Goal: Communication & Community: Answer question/provide support

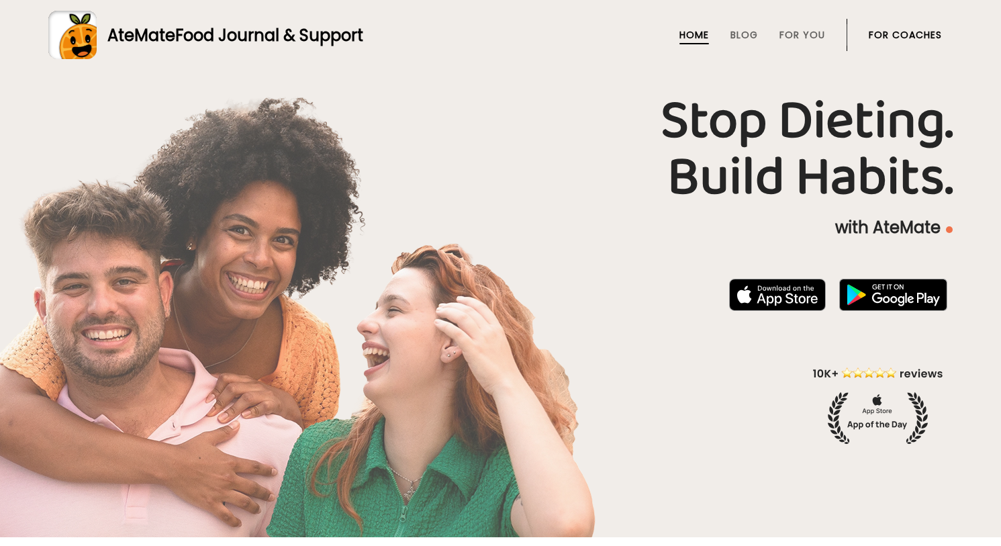
drag, startPoint x: 0, startPoint y: 0, endPoint x: 887, endPoint y: 30, distance: 887.6
click at [887, 30] on link "For Coaches" at bounding box center [904, 35] width 73 height 11
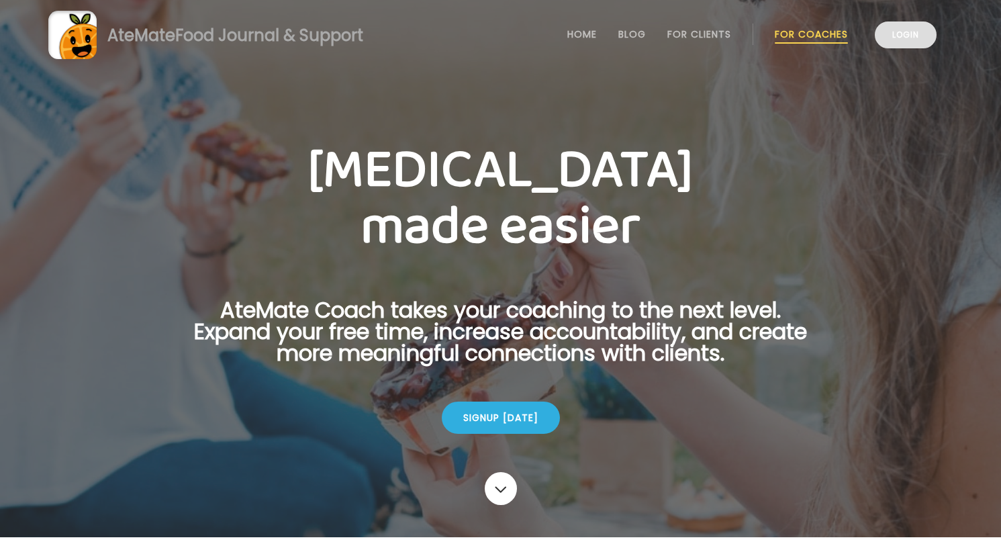
click at [901, 42] on link "Login" at bounding box center [905, 34] width 62 height 27
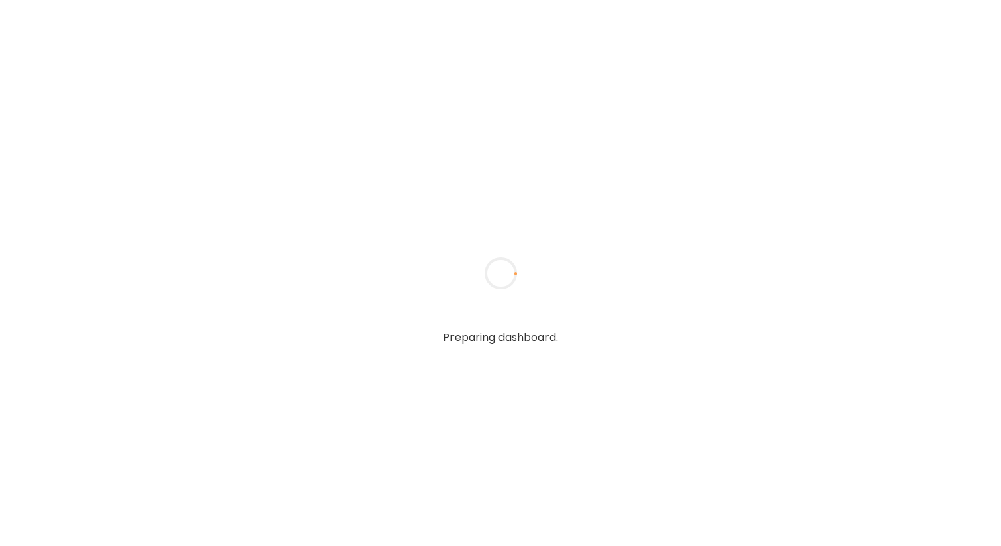
type textarea "**********"
type input "**********"
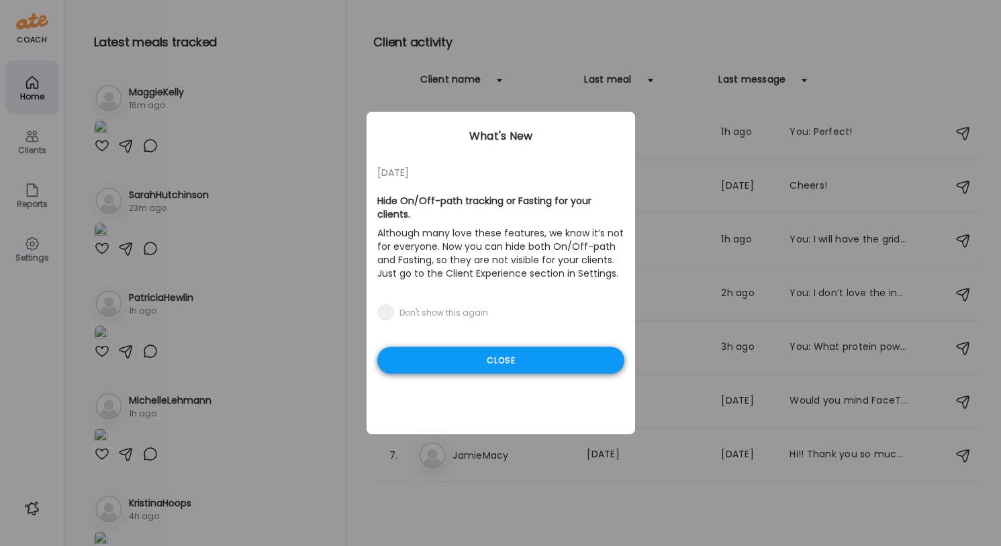
click at [552, 358] on div "Close" at bounding box center [500, 360] width 247 height 27
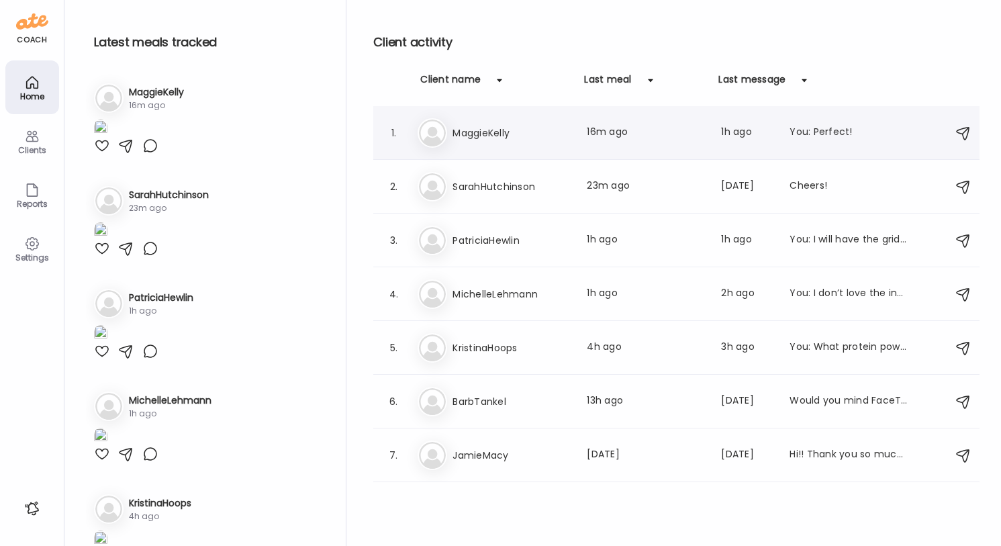
click at [650, 144] on div "Ma MaggieKelly Last meal: 16m ago Last message: 1h ago You: Perfect!" at bounding box center [677, 133] width 521 height 30
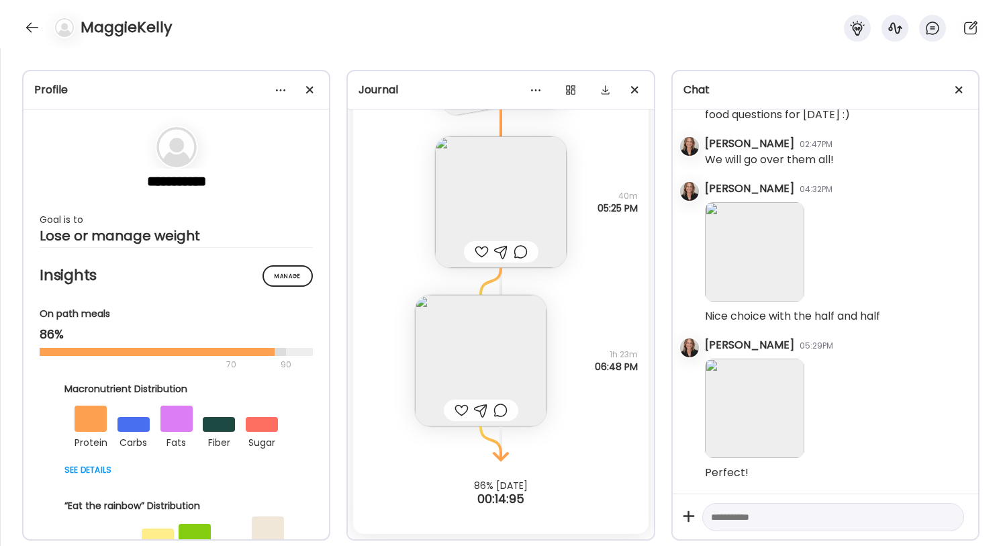
scroll to position [497, 0]
click at [501, 335] on img at bounding box center [481, 361] width 132 height 132
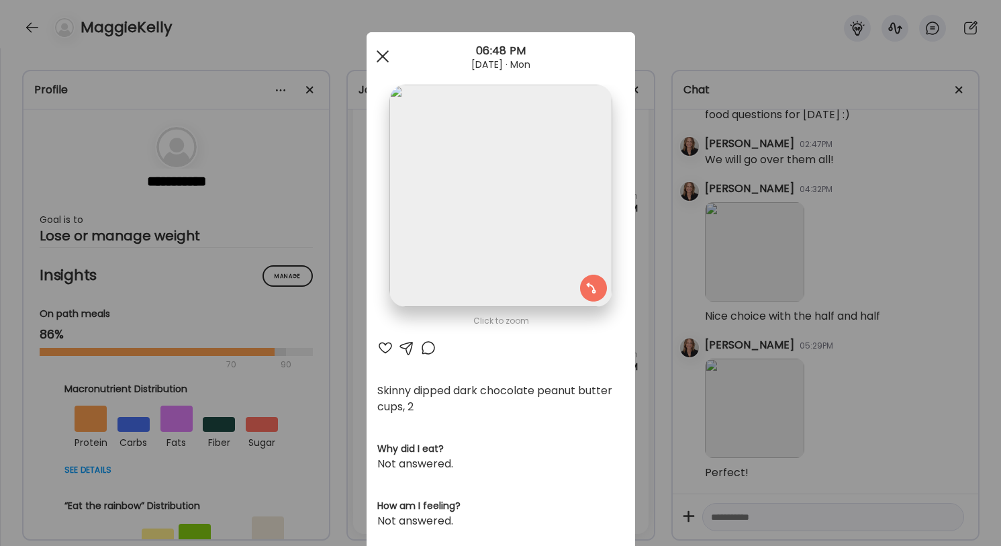
click at [382, 58] on div at bounding box center [382, 56] width 27 height 27
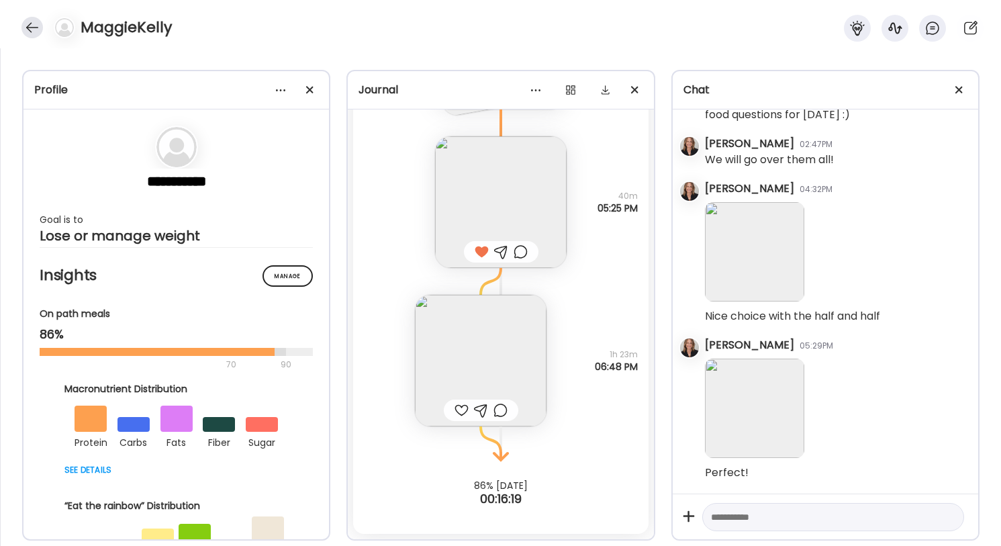
click at [36, 26] on div at bounding box center [31, 27] width 21 height 21
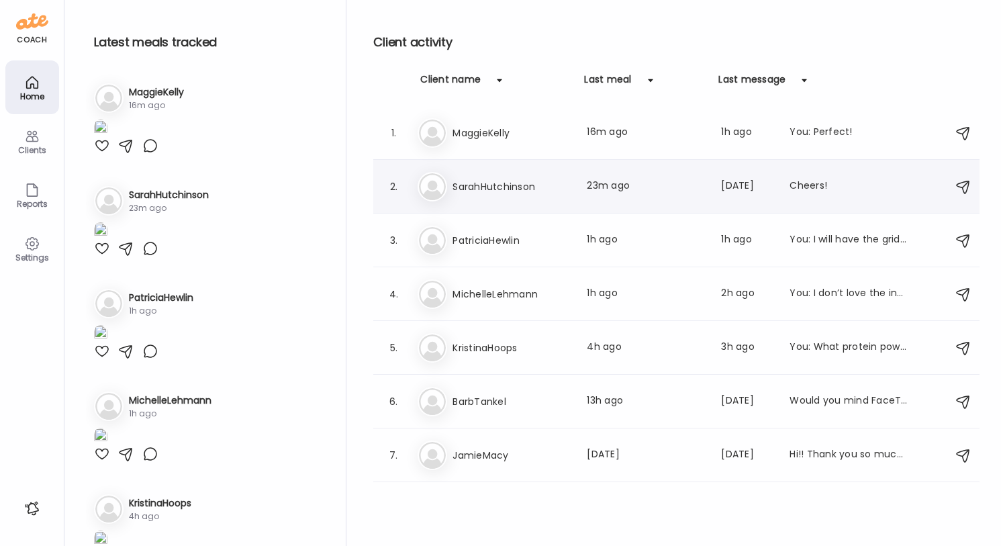
click at [562, 186] on h3 "SarahHutchinson" at bounding box center [511, 186] width 118 height 16
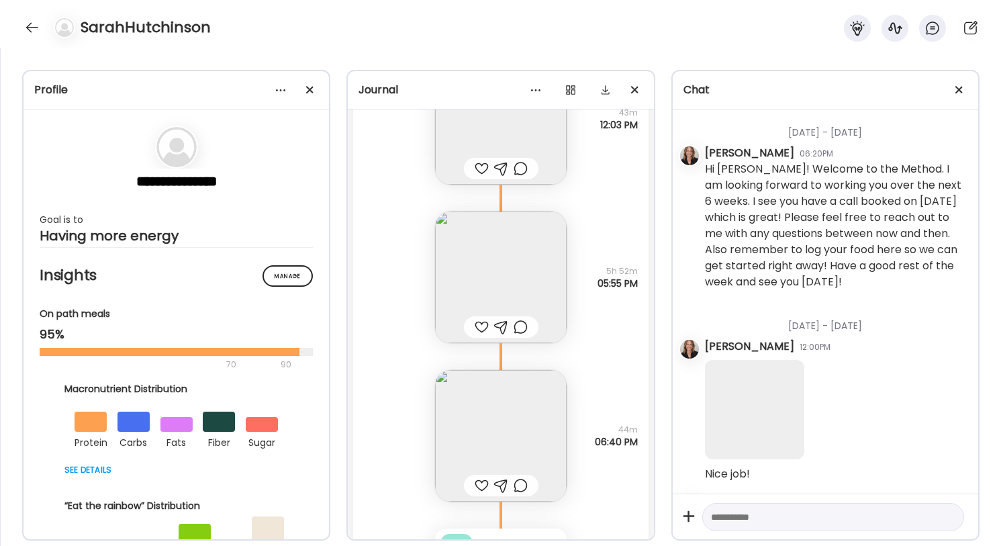
scroll to position [39903, 0]
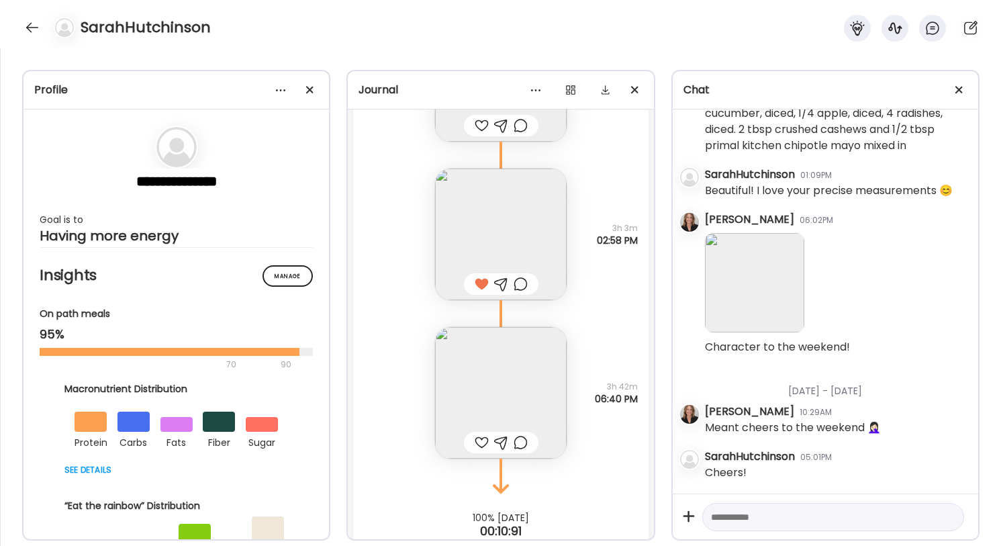
click at [503, 348] on img at bounding box center [501, 393] width 132 height 132
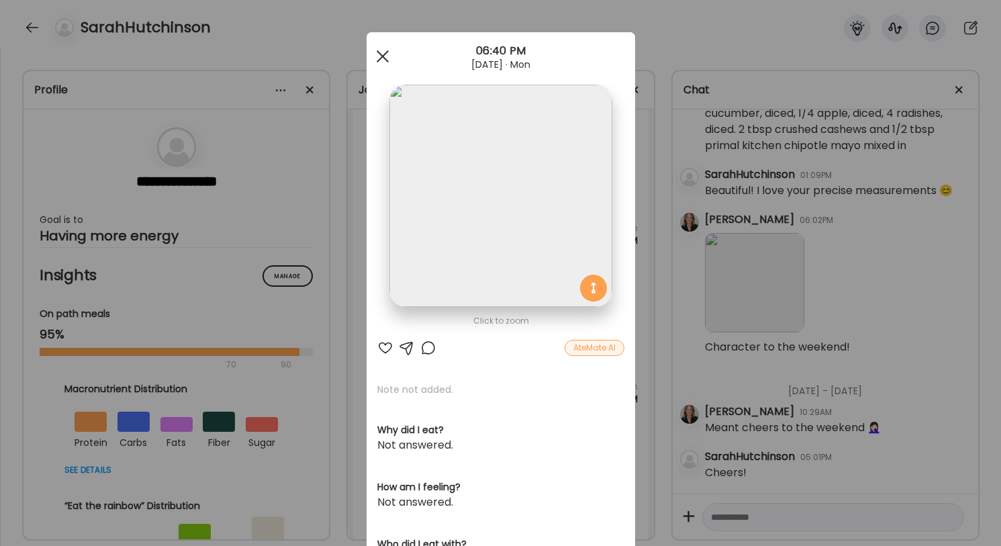
click at [387, 55] on div at bounding box center [382, 56] width 27 height 27
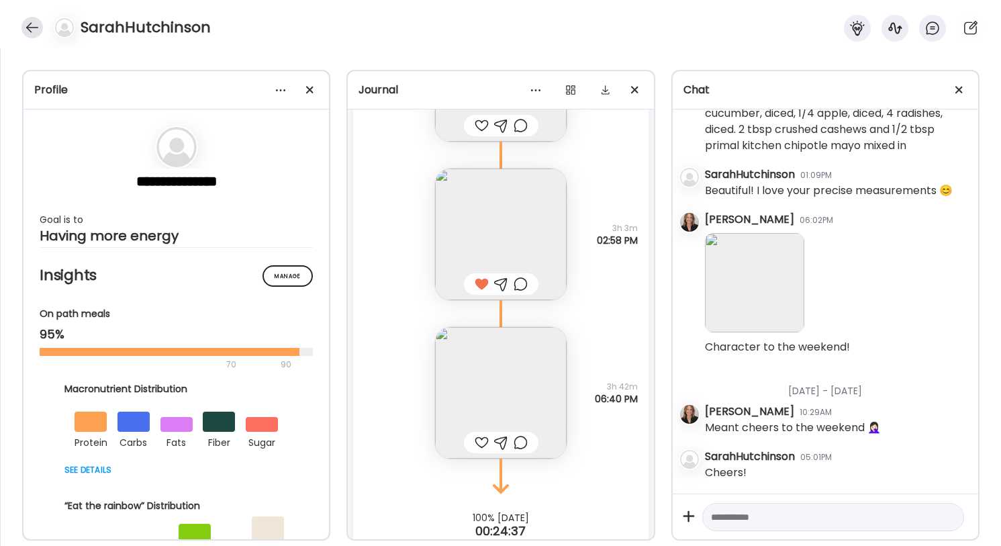
click at [36, 25] on div at bounding box center [31, 27] width 21 height 21
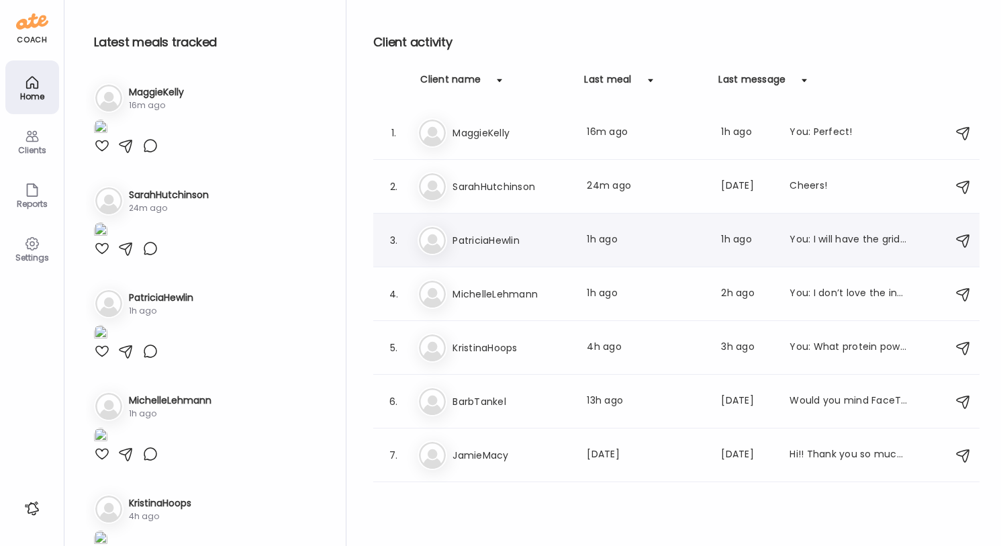
click at [514, 241] on h3 "PatriciaHewlin" at bounding box center [511, 240] width 118 height 16
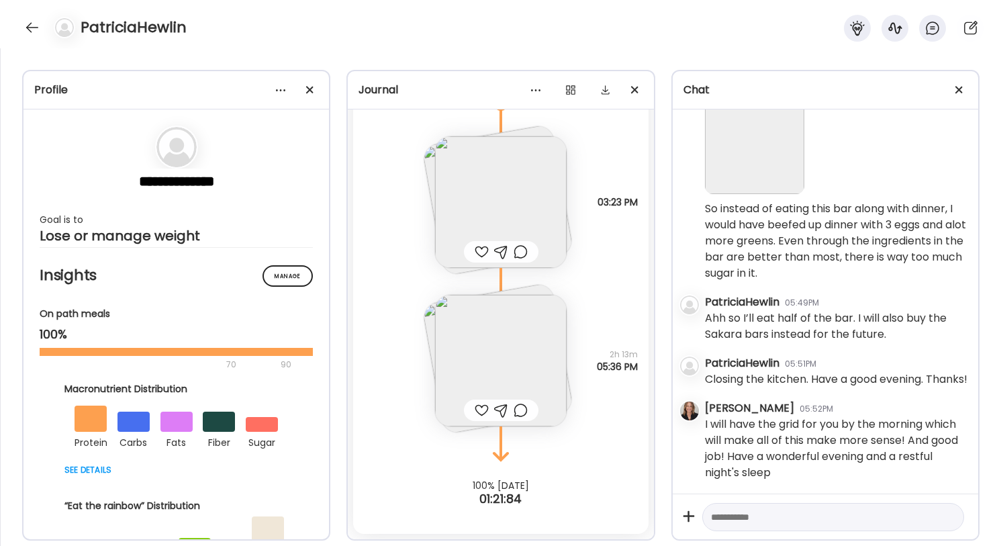
scroll to position [672, 0]
click at [29, 23] on div at bounding box center [31, 27] width 21 height 21
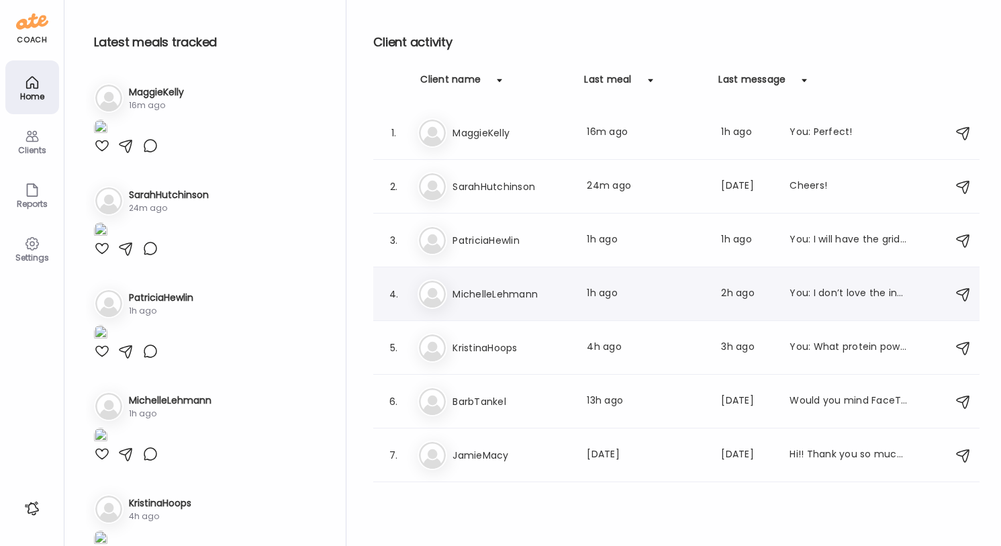
click at [513, 304] on div "Mi MichelleLehmann Last meal: 1h ago Last message: 2h ago You: I don’t love the…" at bounding box center [677, 294] width 521 height 30
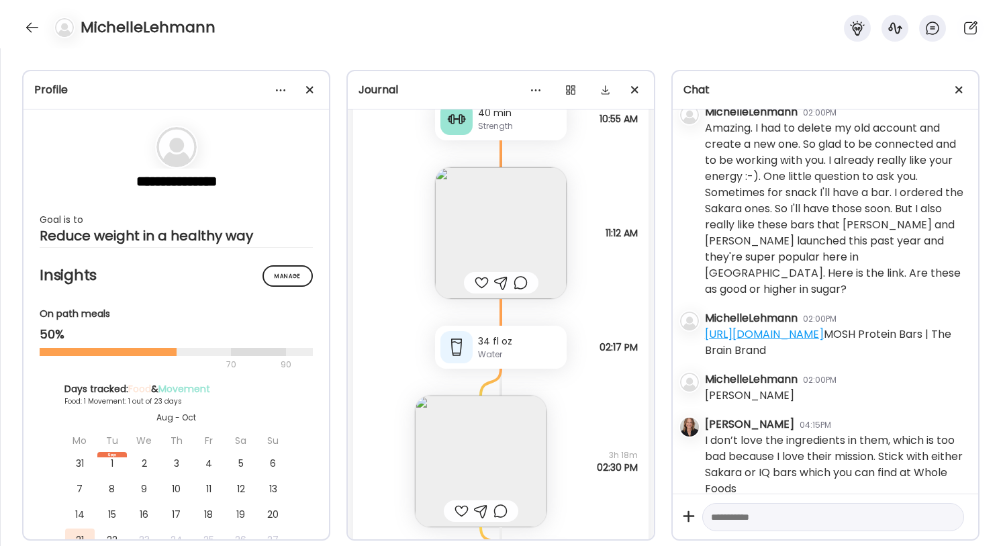
scroll to position [270, 0]
click at [499, 260] on img at bounding box center [501, 238] width 132 height 132
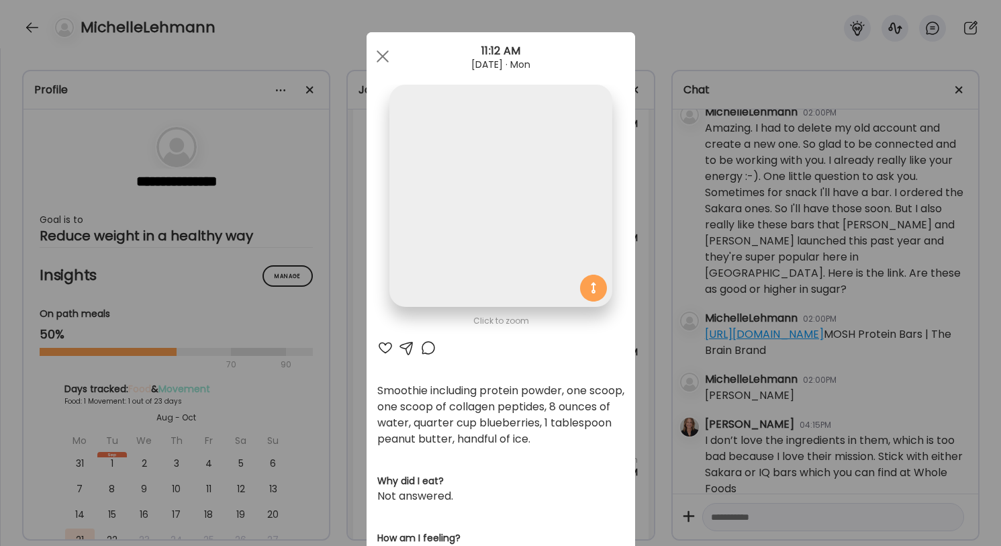
click at [499, 260] on img at bounding box center [500, 196] width 222 height 222
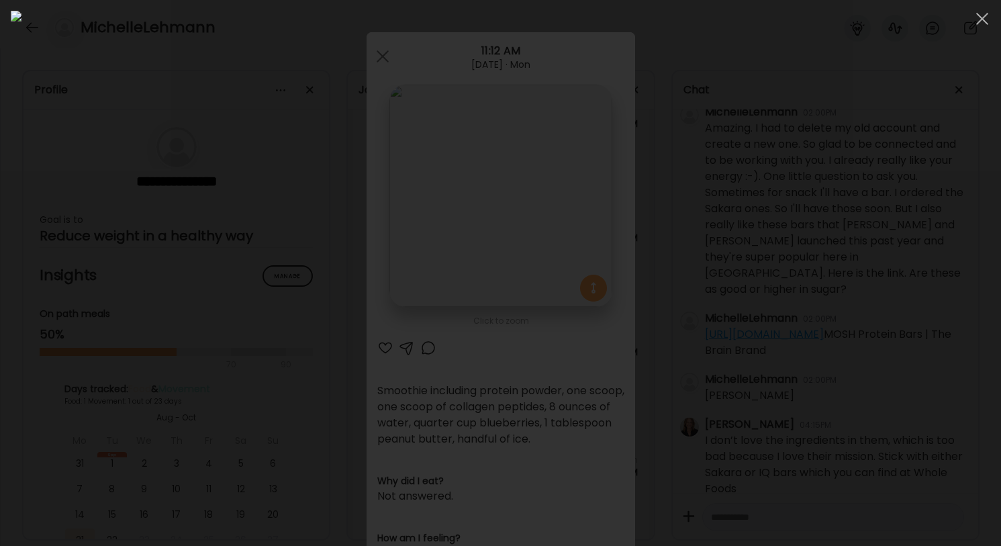
click at [499, 260] on img at bounding box center [500, 273] width 979 height 524
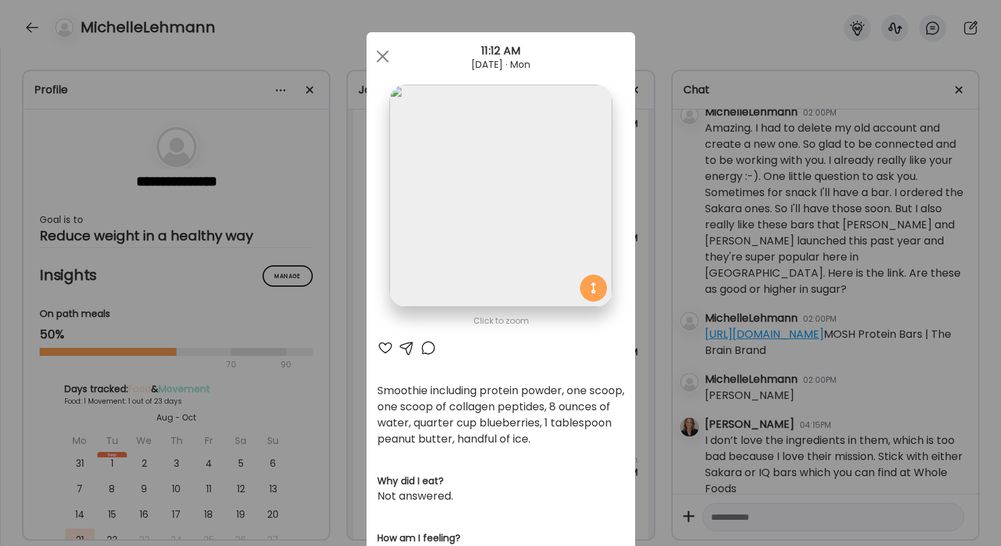
click at [380, 346] on div at bounding box center [385, 348] width 16 height 16
click at [381, 57] on span at bounding box center [382, 56] width 12 height 12
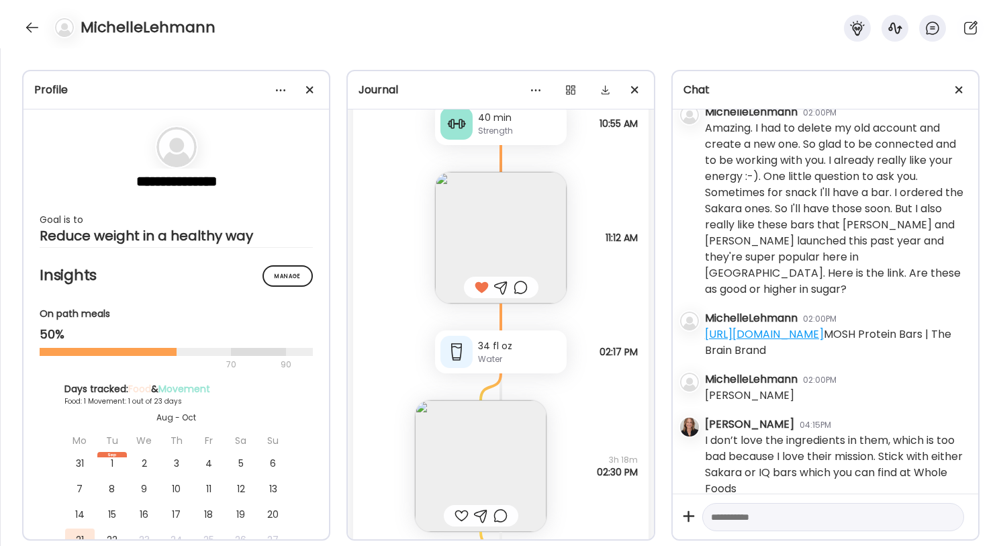
click at [484, 419] on img at bounding box center [481, 466] width 132 height 132
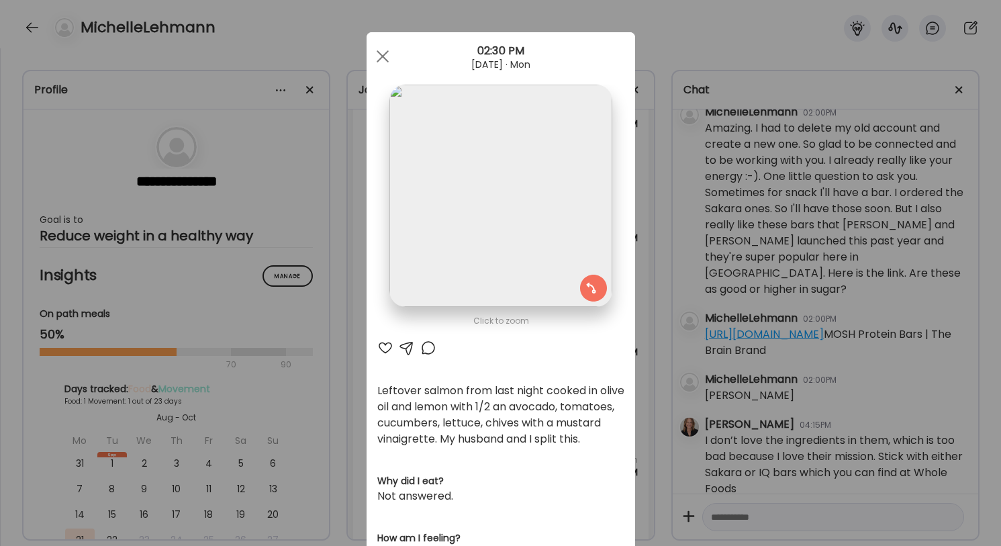
click at [484, 419] on div "Click to zoom AteMate AI Leftover salmon from last night cooked in olive oil an…" at bounding box center [500, 452] width 268 height 841
click at [385, 348] on div at bounding box center [385, 348] width 16 height 16
click at [405, 348] on div at bounding box center [407, 348] width 16 height 16
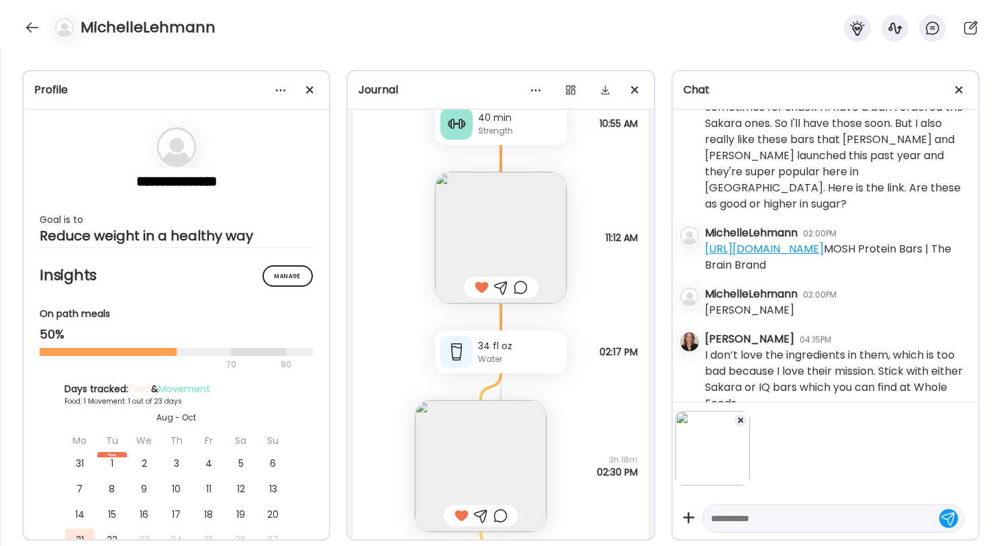
click at [746, 521] on textarea at bounding box center [821, 518] width 220 height 16
type textarea "**********"
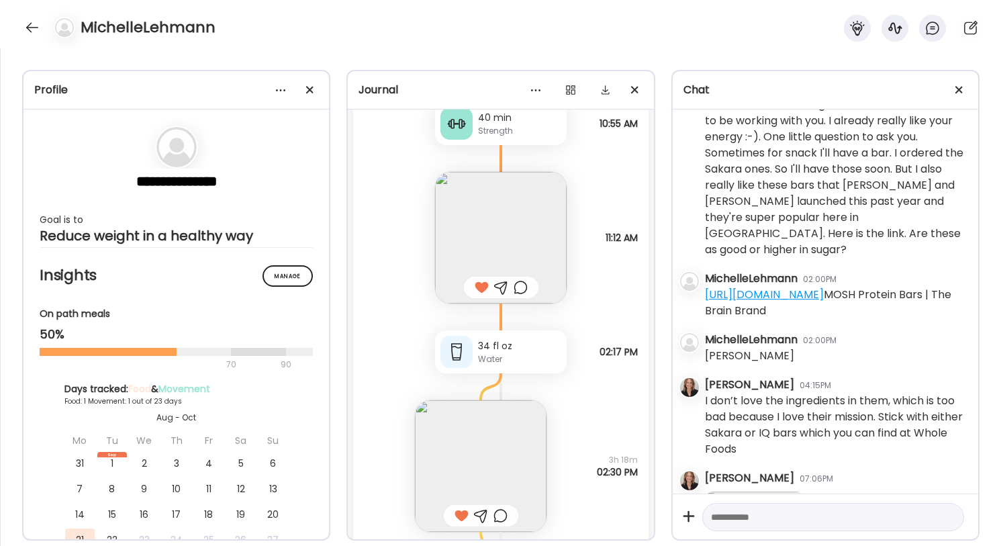
scroll to position [291, 0]
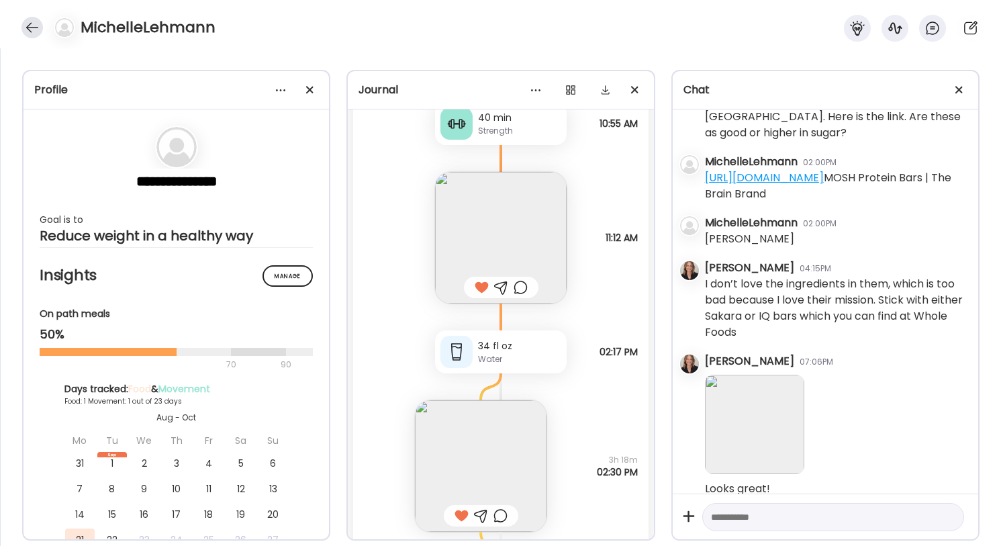
click at [31, 23] on div at bounding box center [31, 27] width 21 height 21
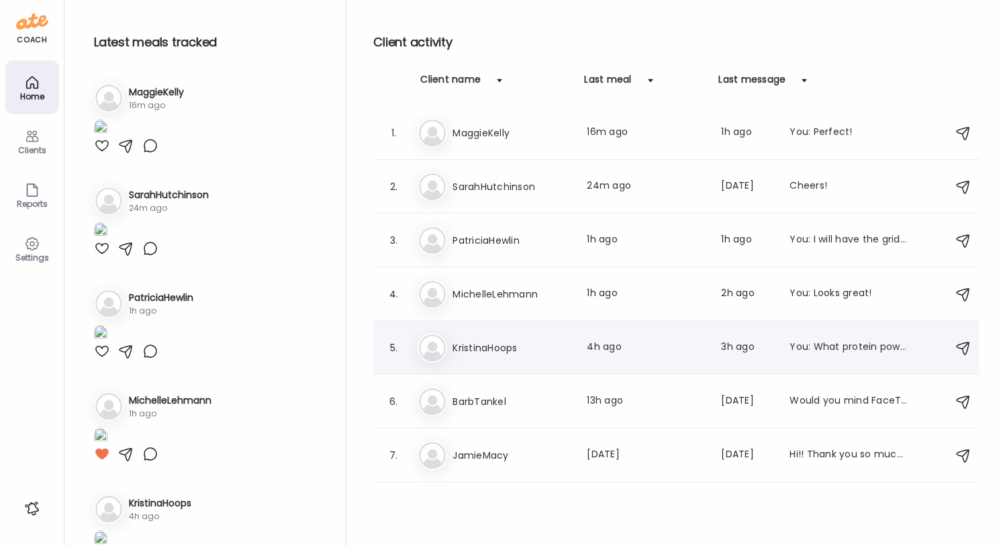
click at [517, 340] on h3 "KristinaHoops" at bounding box center [511, 348] width 118 height 16
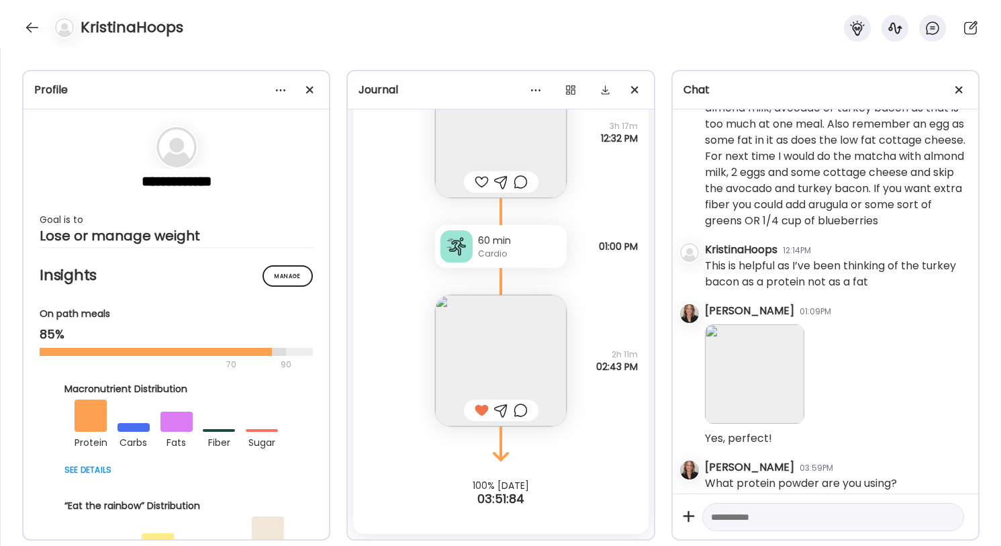
scroll to position [1256, 0]
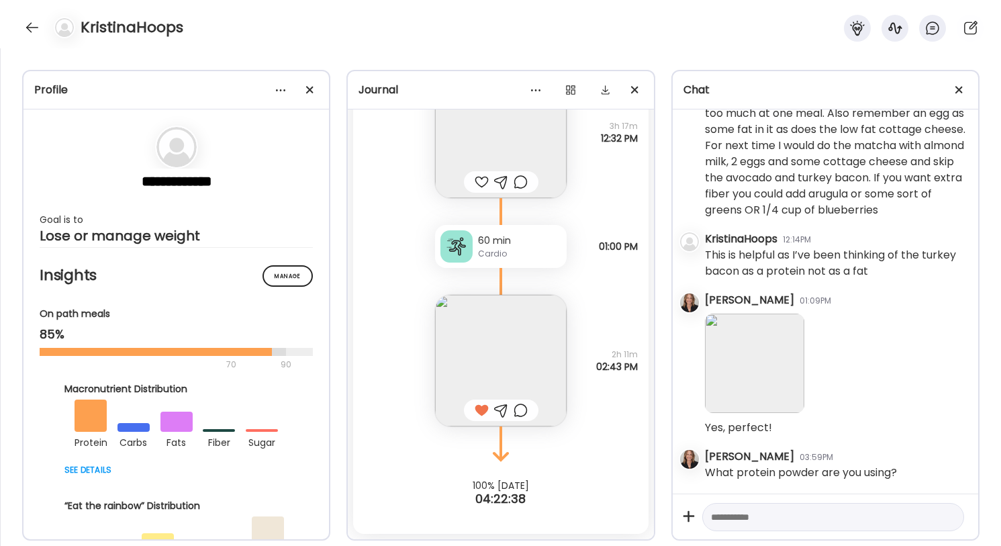
click at [513, 344] on img at bounding box center [501, 361] width 132 height 132
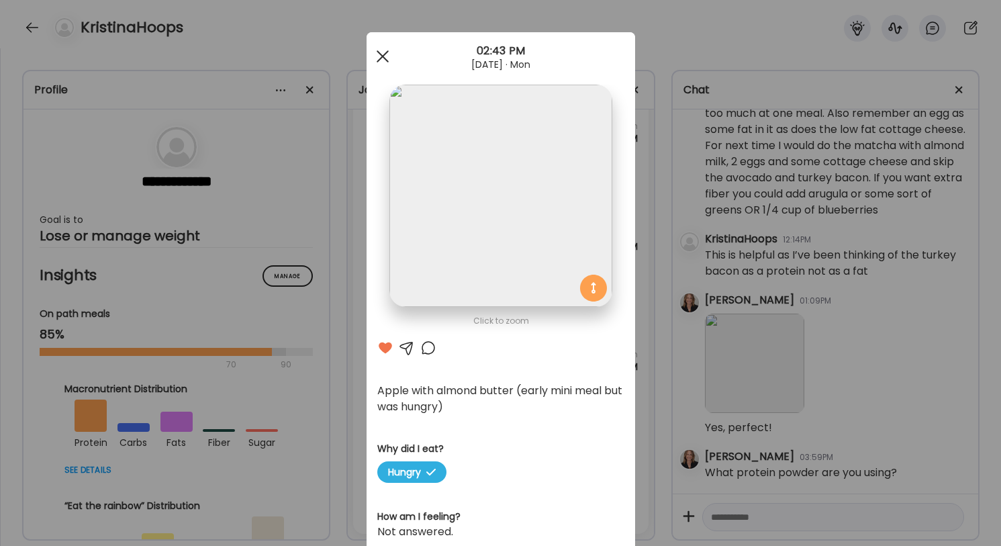
click at [384, 57] on div at bounding box center [382, 56] width 27 height 27
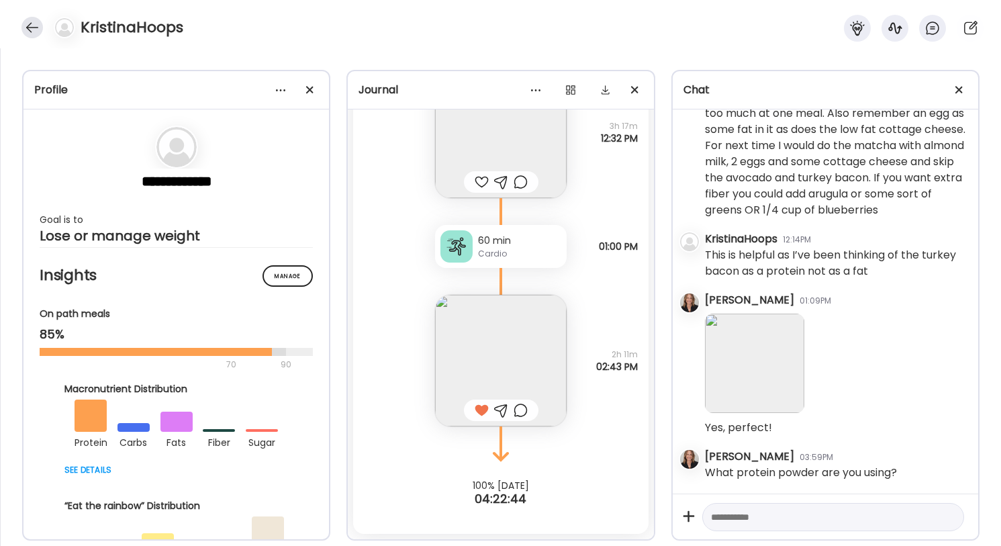
click at [32, 27] on div at bounding box center [31, 27] width 21 height 21
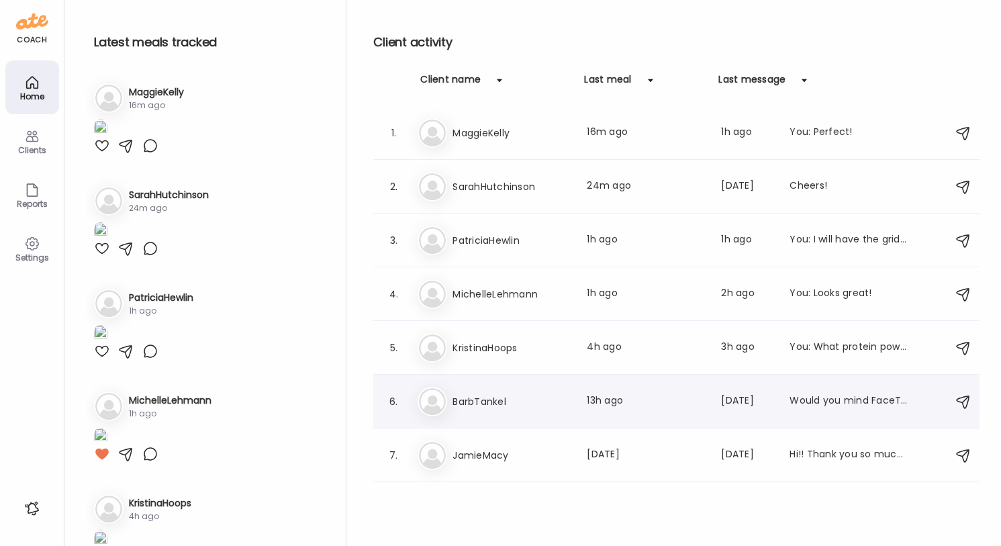
click at [492, 393] on h3 "BarbTankel" at bounding box center [511, 401] width 118 height 16
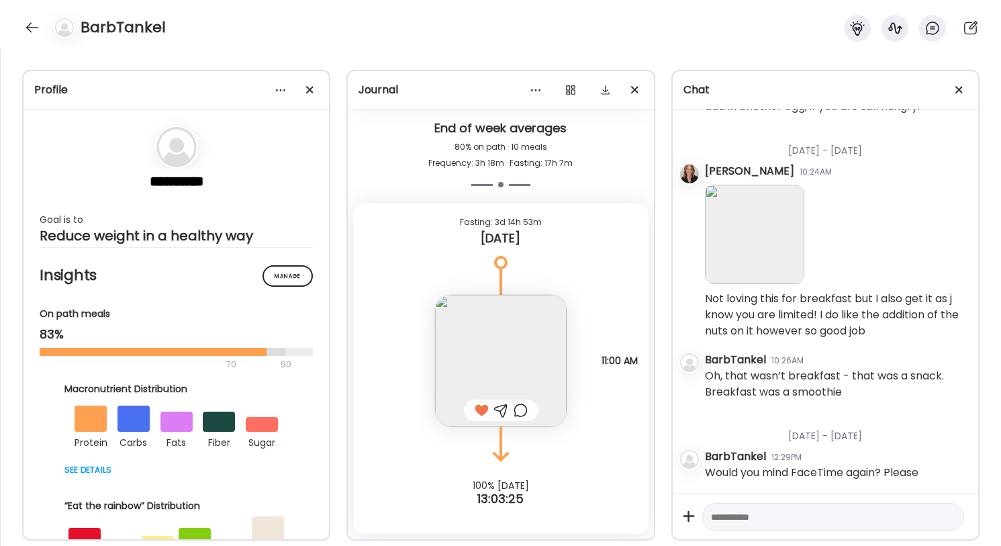
scroll to position [18785, 0]
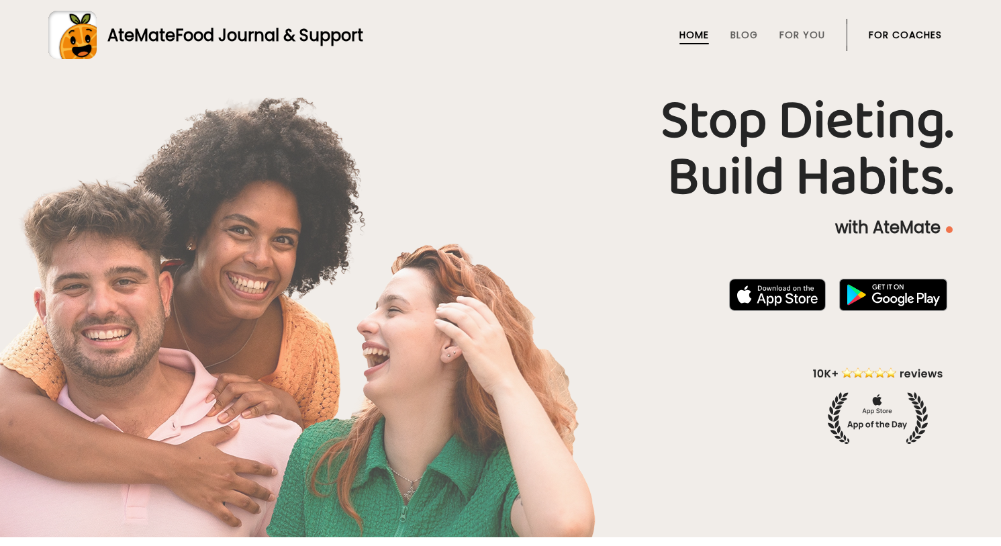
click at [908, 36] on link "For Coaches" at bounding box center [904, 35] width 73 height 11
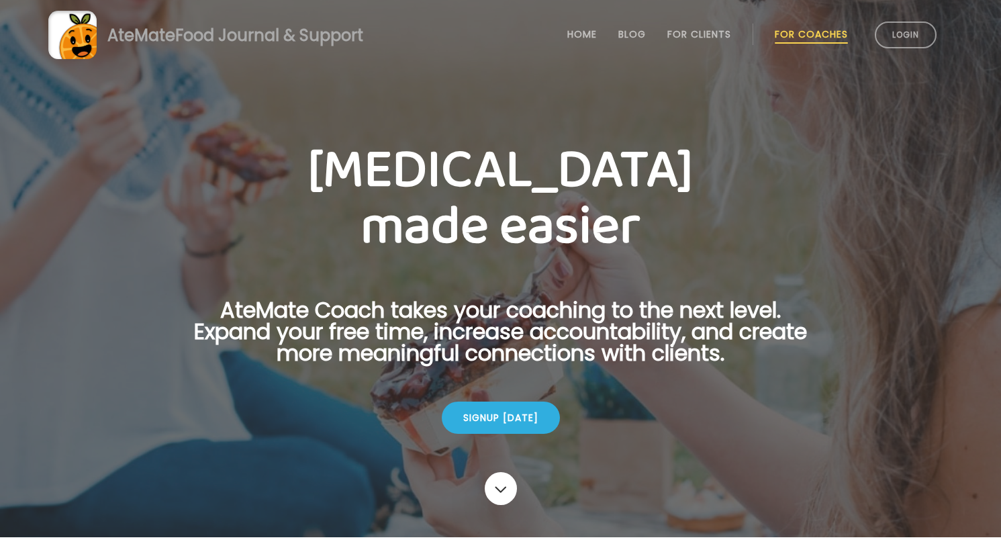
click at [908, 36] on link "Login" at bounding box center [905, 34] width 62 height 27
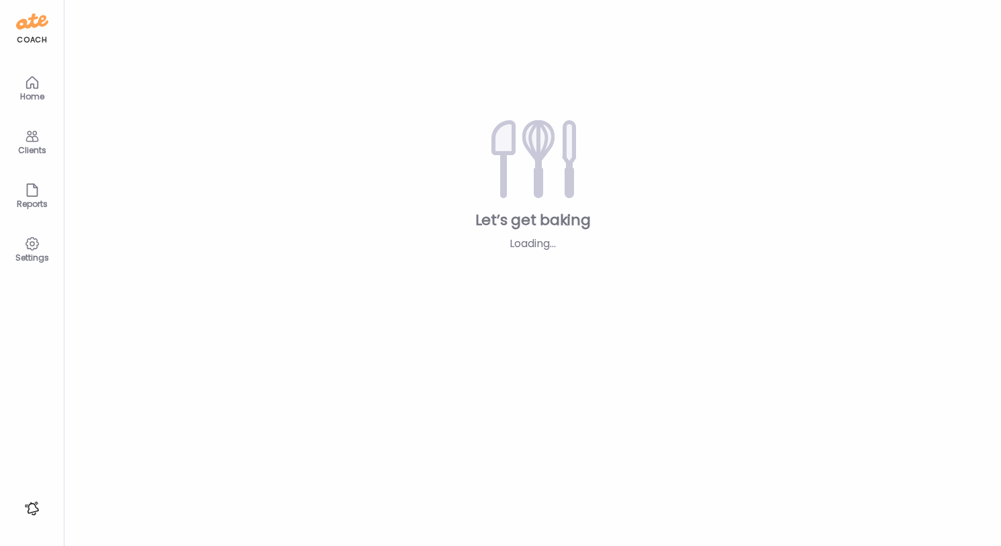
type textarea "**********"
type input "**********"
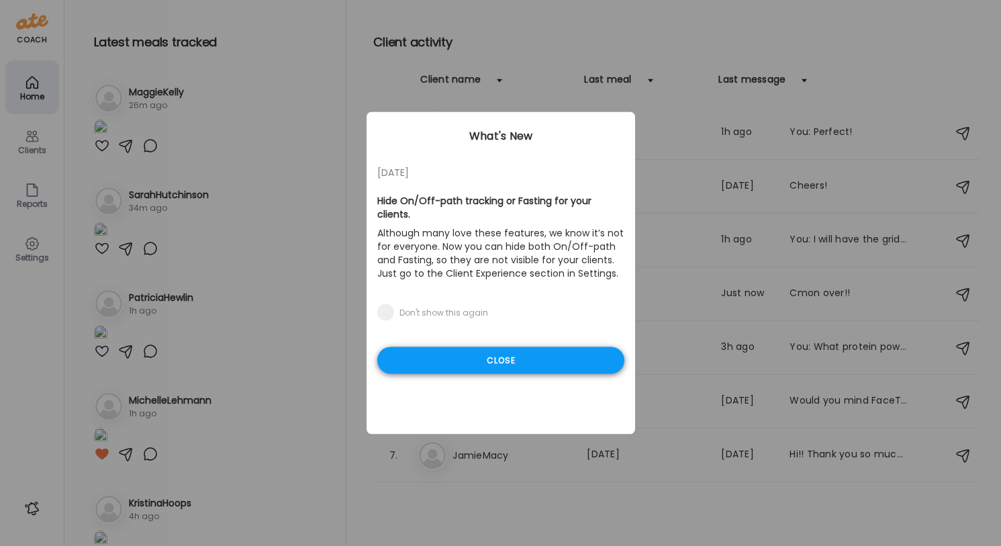
click at [585, 362] on div "Close" at bounding box center [500, 360] width 247 height 27
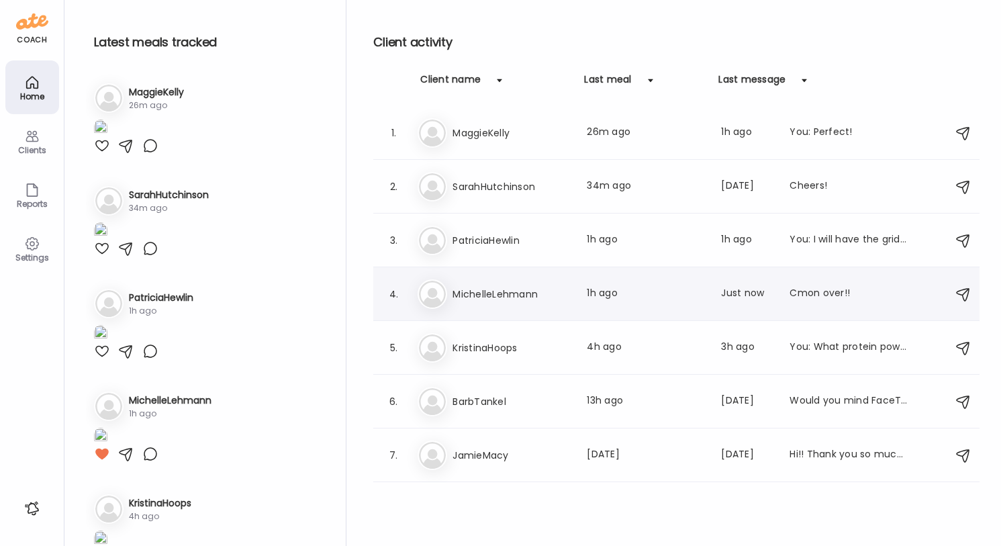
click at [827, 303] on div "Mi MichelleLehmann Last meal: 1h ago Last message: Just now Cmon over!!" at bounding box center [677, 294] width 521 height 30
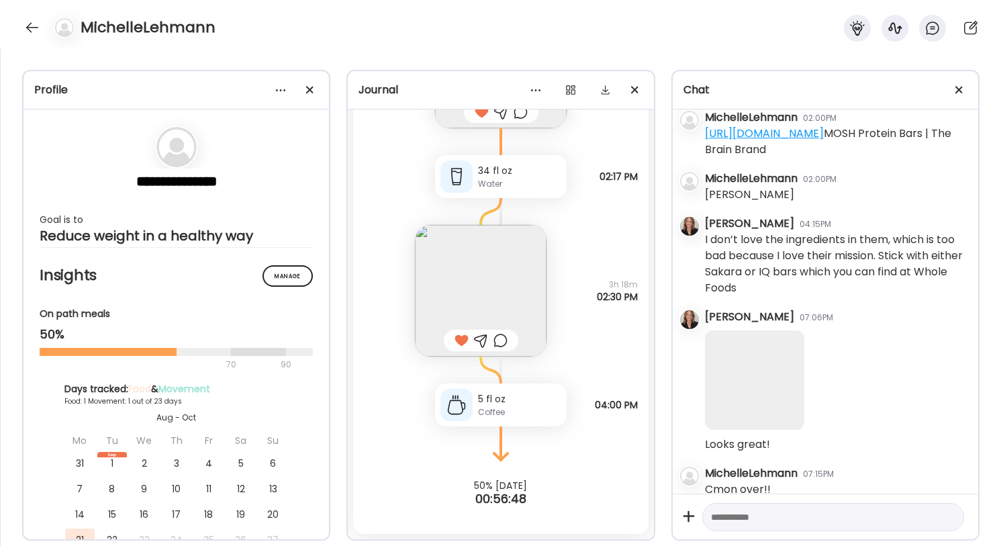
scroll to position [336, 0]
click at [757, 515] on textarea at bounding box center [821, 517] width 220 height 16
type textarea "**********"
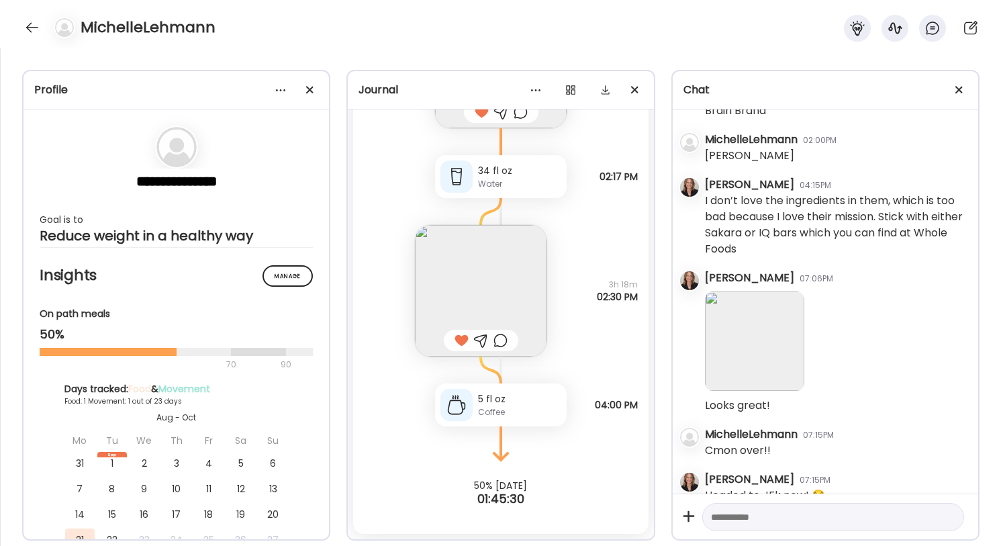
scroll to position [380, 0]
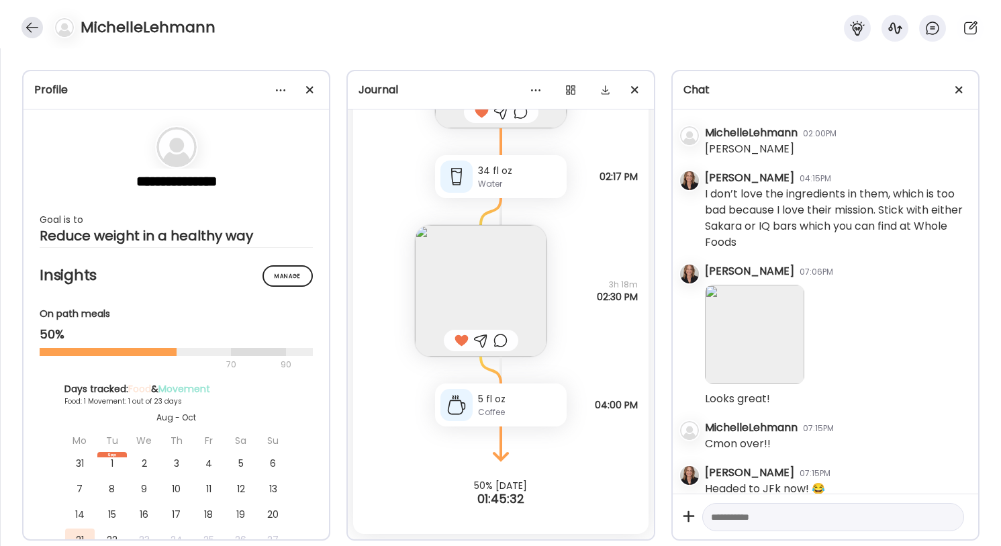
click at [30, 27] on div at bounding box center [31, 27] width 21 height 21
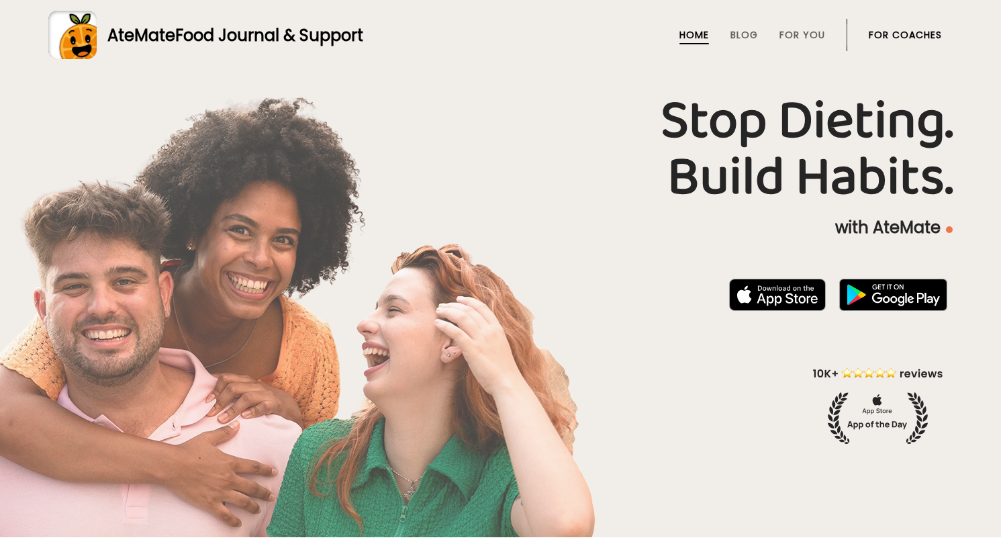
click at [916, 34] on link "For Coaches" at bounding box center [904, 35] width 73 height 11
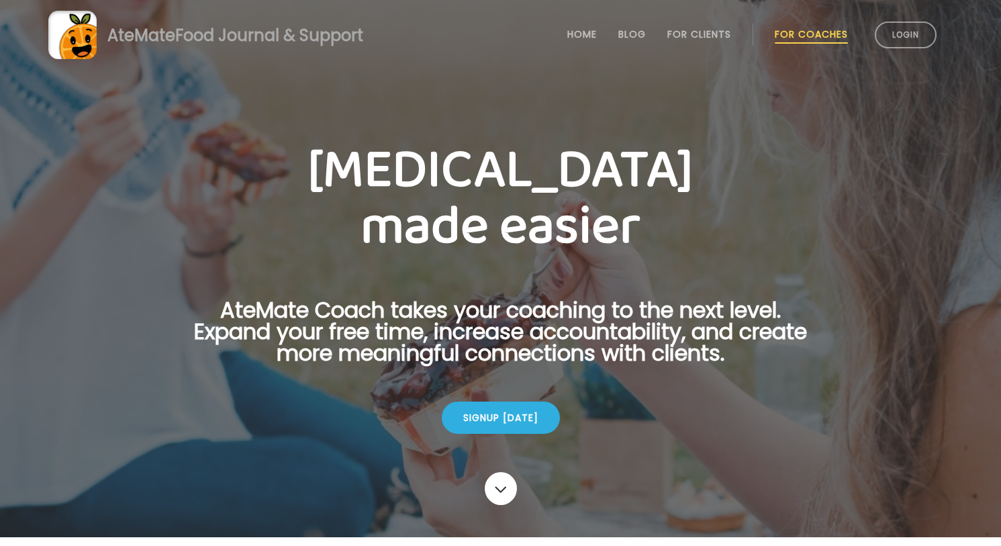
click at [916, 34] on link "Login" at bounding box center [905, 34] width 62 height 27
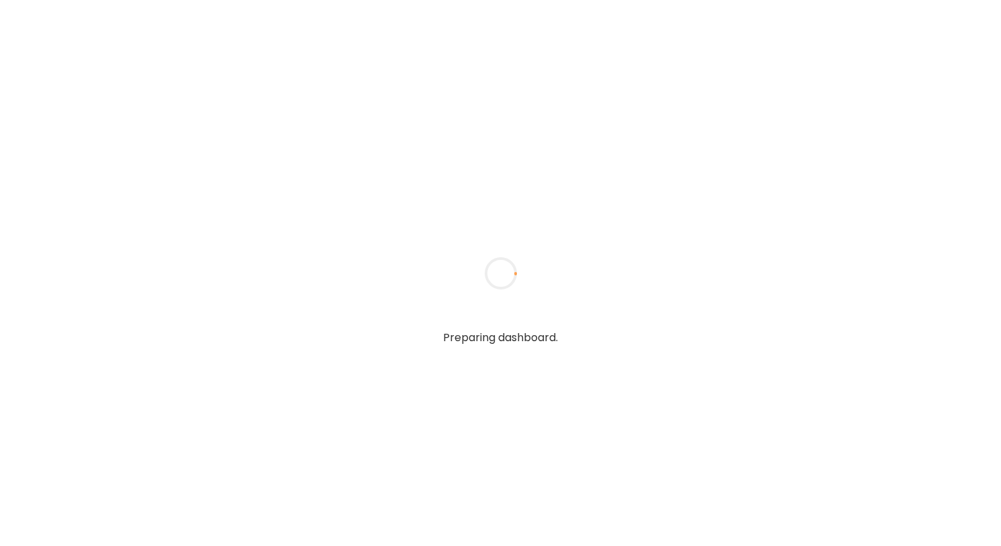
type textarea "**********"
type input "**********"
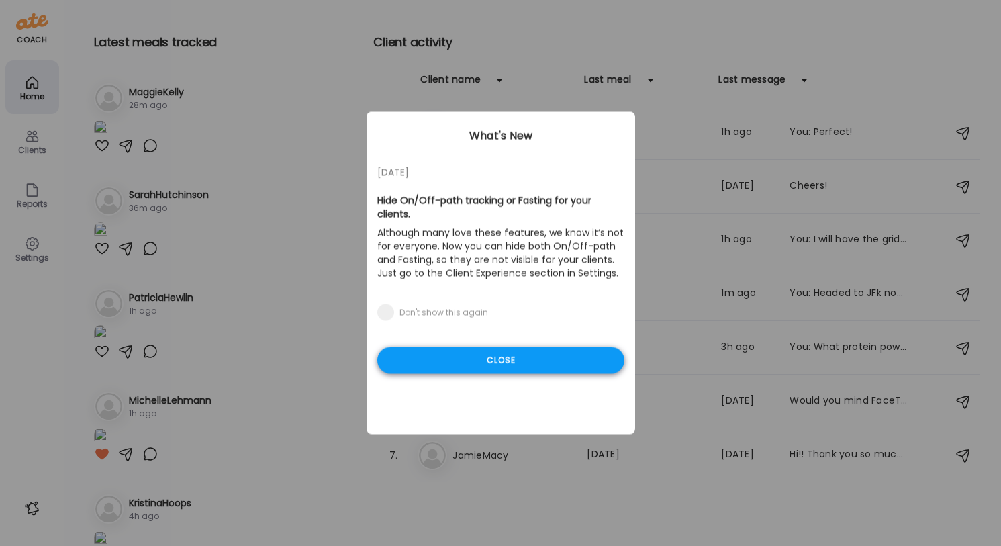
click at [528, 362] on div "Close" at bounding box center [500, 360] width 247 height 27
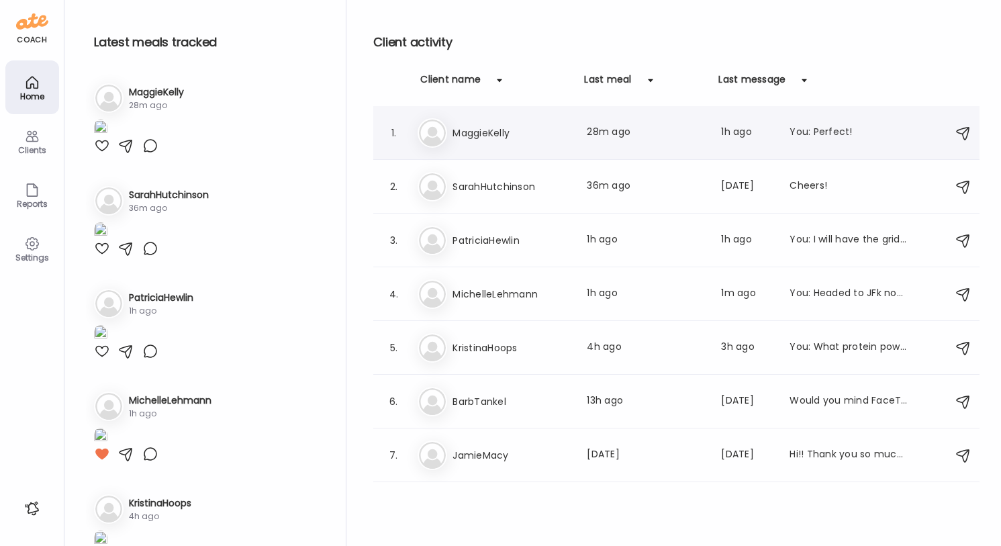
click at [811, 139] on div "You: Perfect!" at bounding box center [848, 133] width 118 height 16
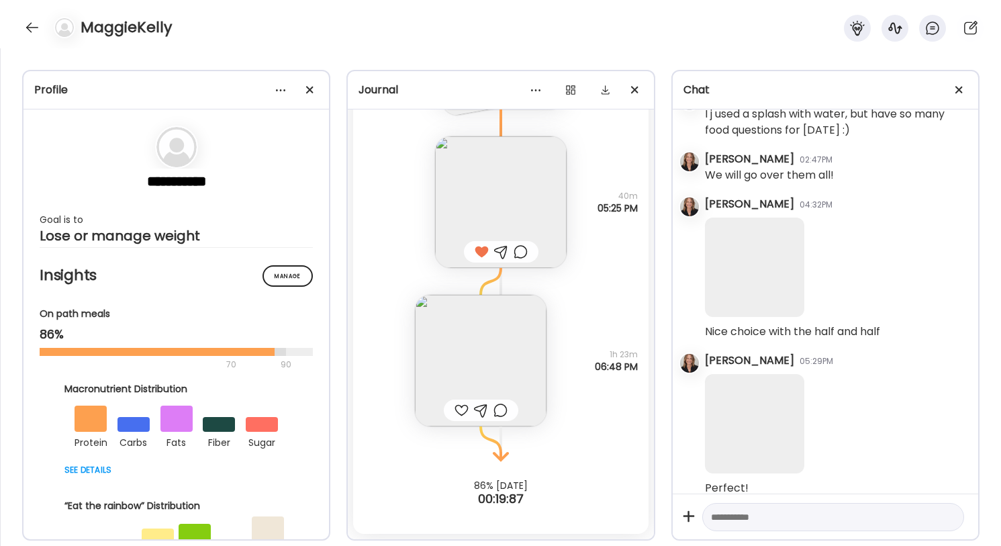
scroll to position [497, 0]
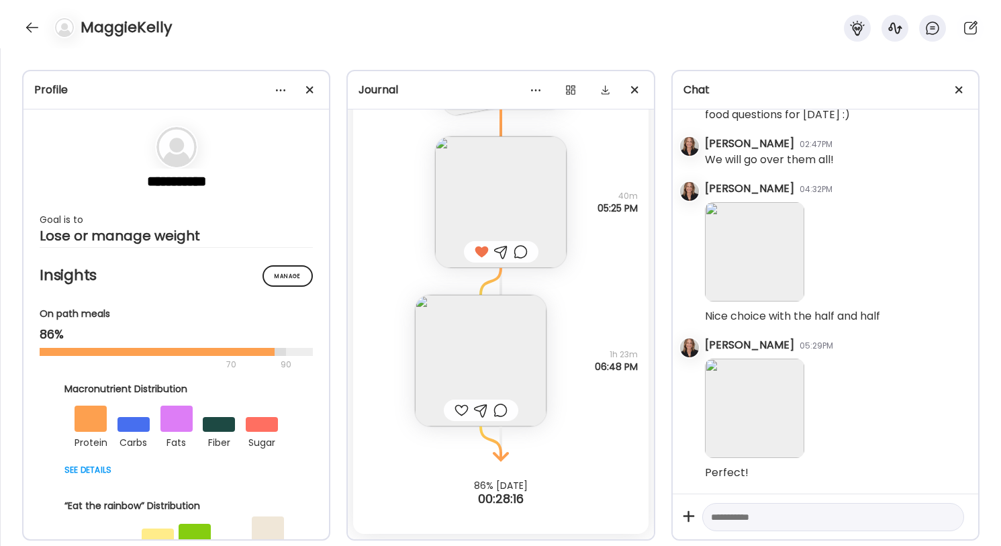
click at [784, 517] on textarea at bounding box center [821, 517] width 220 height 16
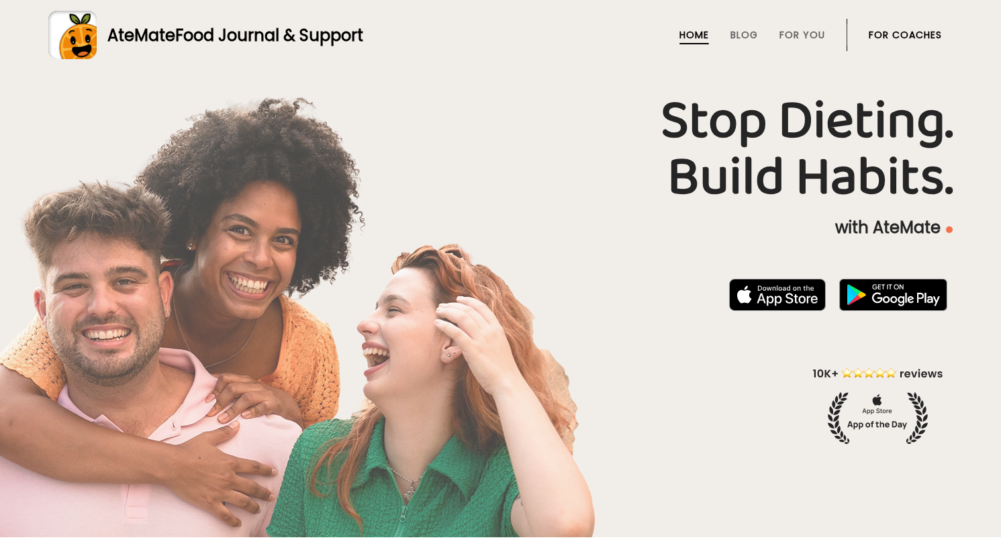
click at [878, 40] on link "For Coaches" at bounding box center [904, 35] width 73 height 11
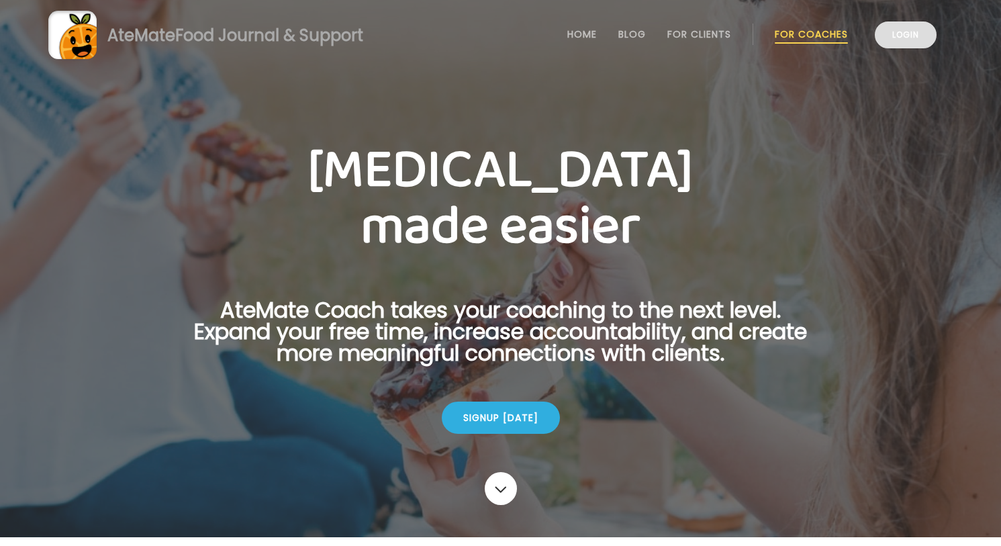
click at [887, 35] on link "Login" at bounding box center [905, 34] width 62 height 27
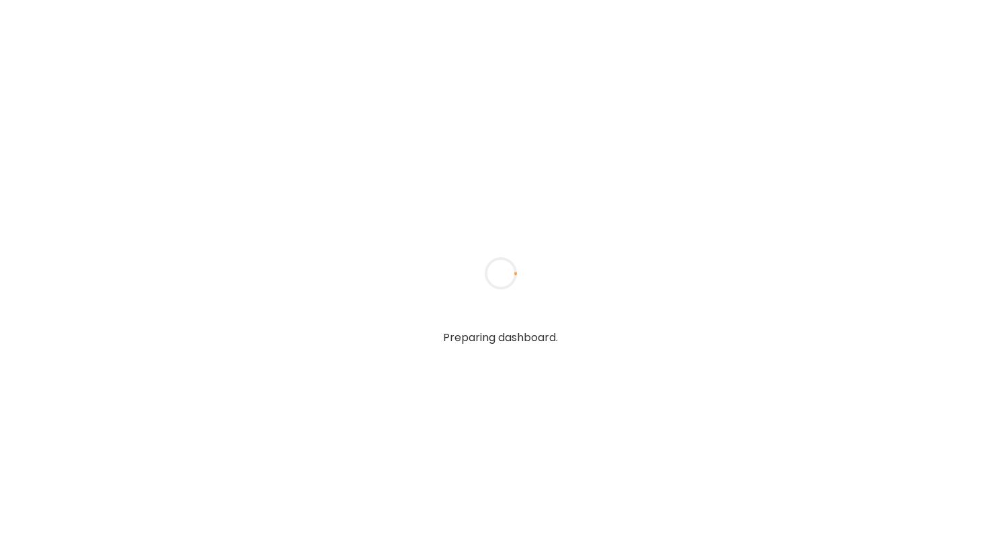
type textarea "**********"
type input "**********"
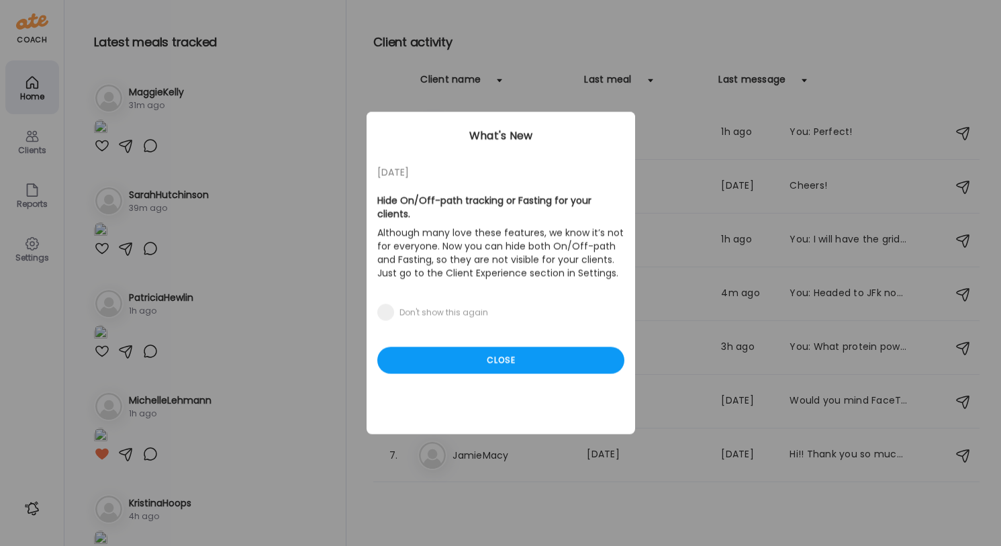
click at [504, 132] on div "What's New" at bounding box center [500, 136] width 268 height 16
click at [491, 356] on div "Close" at bounding box center [500, 360] width 247 height 27
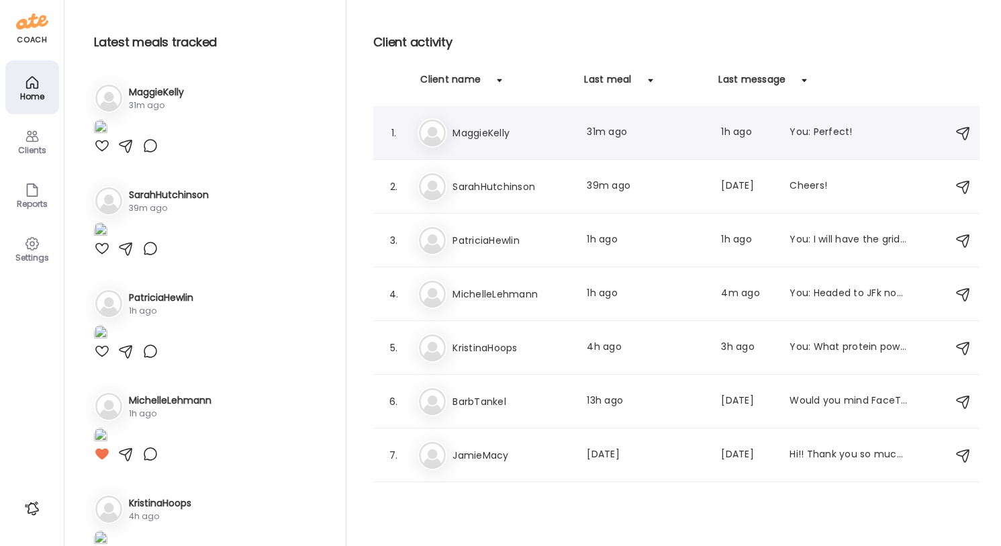
click at [764, 146] on div "Ma MaggieKelly Last meal: 31m ago Last message: 1h ago You: Perfect!" at bounding box center [677, 133] width 521 height 30
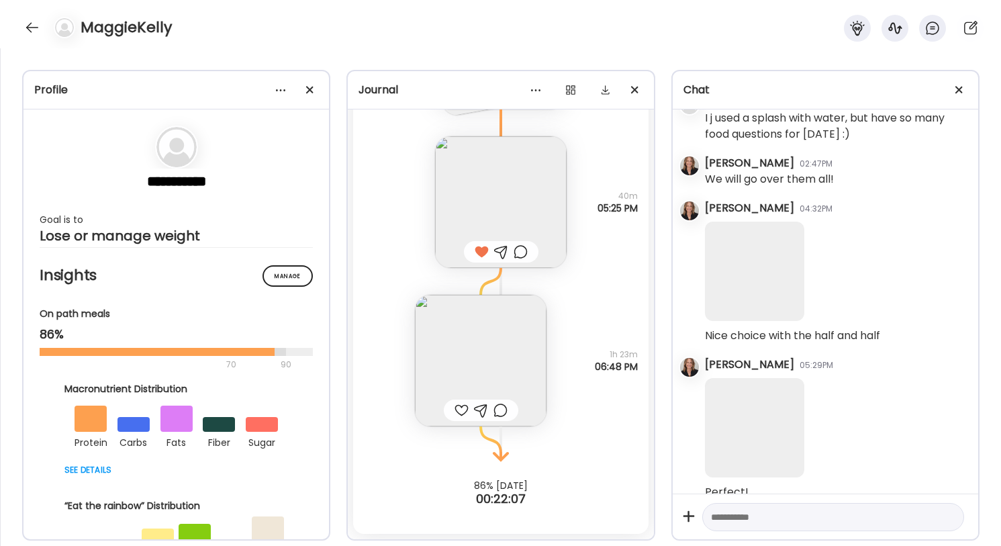
scroll to position [497, 0]
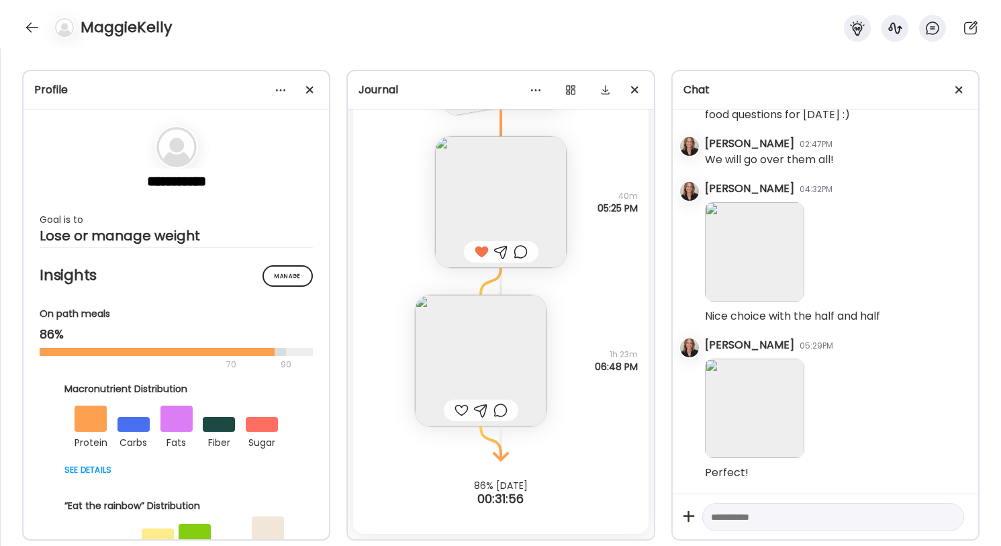
click at [723, 518] on textarea at bounding box center [821, 517] width 220 height 16
paste textarea "**********"
type textarea "**********"
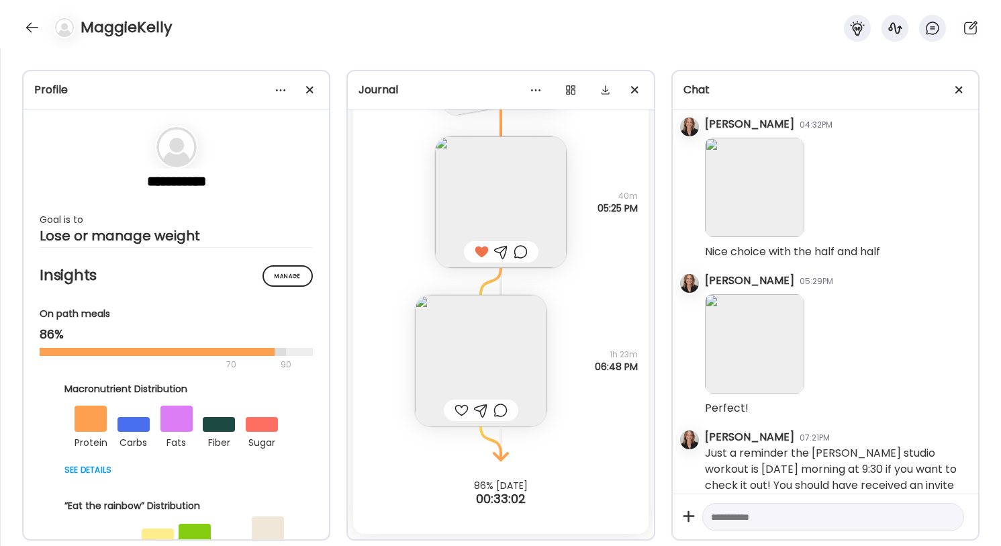
scroll to position [574, 0]
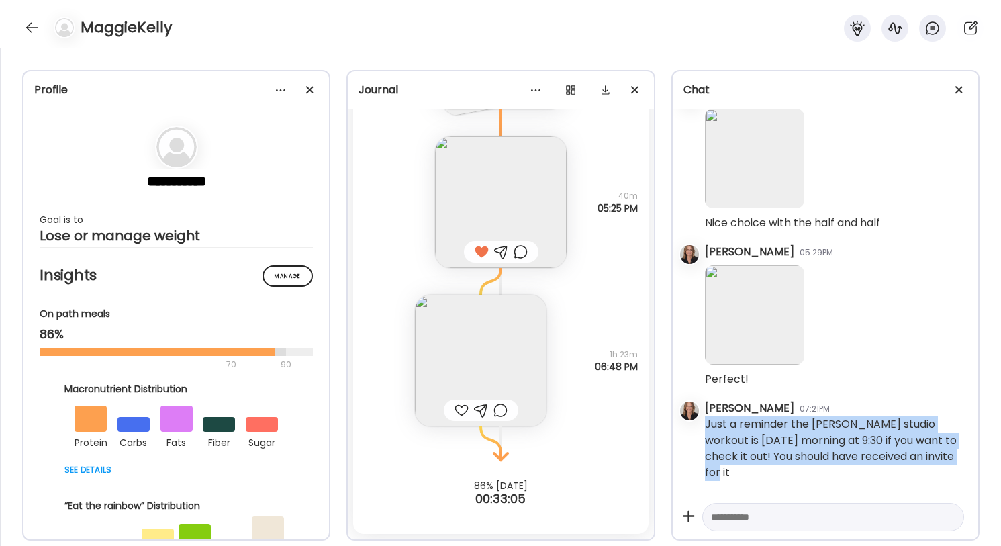
drag, startPoint x: 702, startPoint y: 435, endPoint x: 837, endPoint y: 480, distance: 142.2
click at [837, 480] on div "Yesterday MaggieKelly 08:17PM Hi, looking forward to connecting with you on our…" at bounding box center [824, 301] width 305 height 384
copy div "Just a reminder the Hilliard studio workout is tomorrow morning at 9:30 if you …"
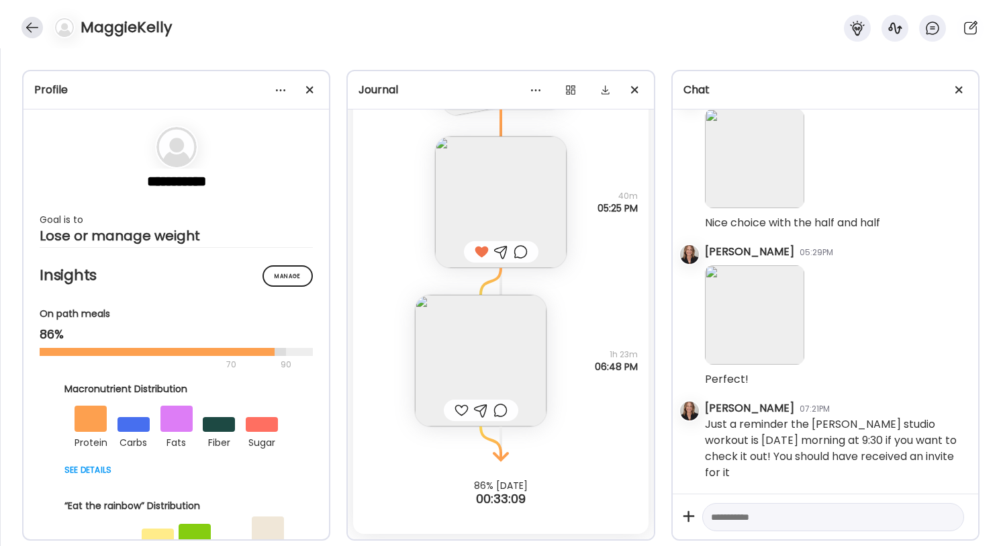
click at [34, 26] on div at bounding box center [31, 27] width 21 height 21
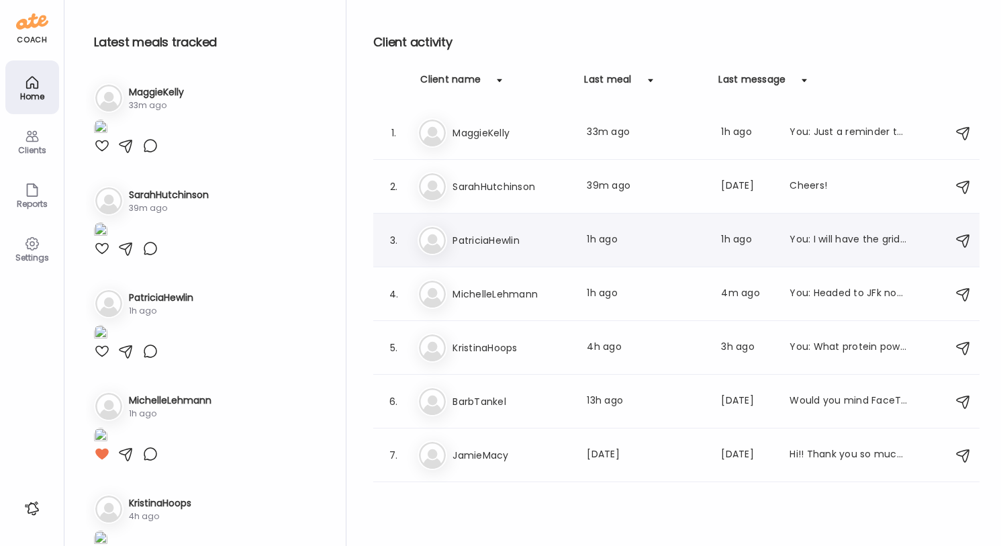
click at [508, 246] on h3 "PatriciaHewlin" at bounding box center [511, 240] width 118 height 16
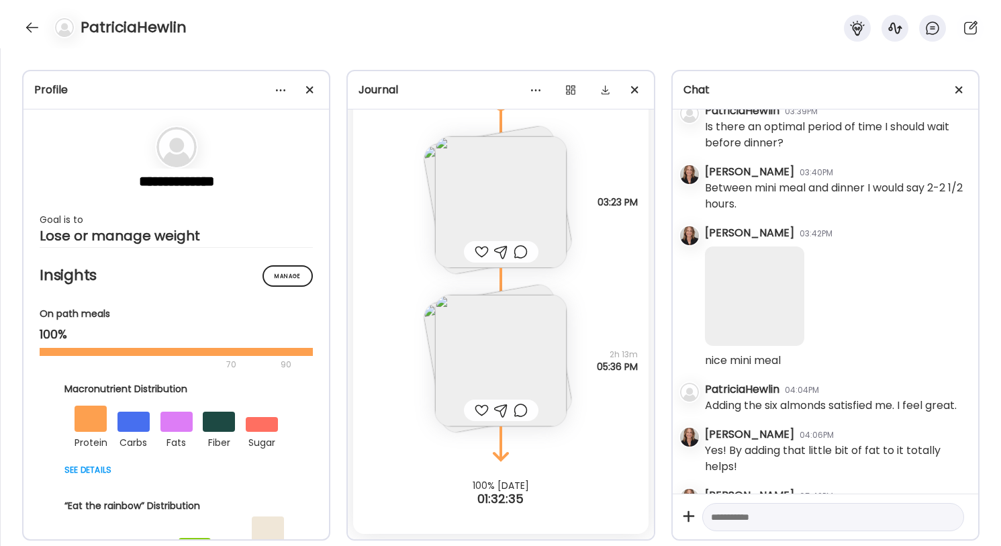
scroll to position [672, 0]
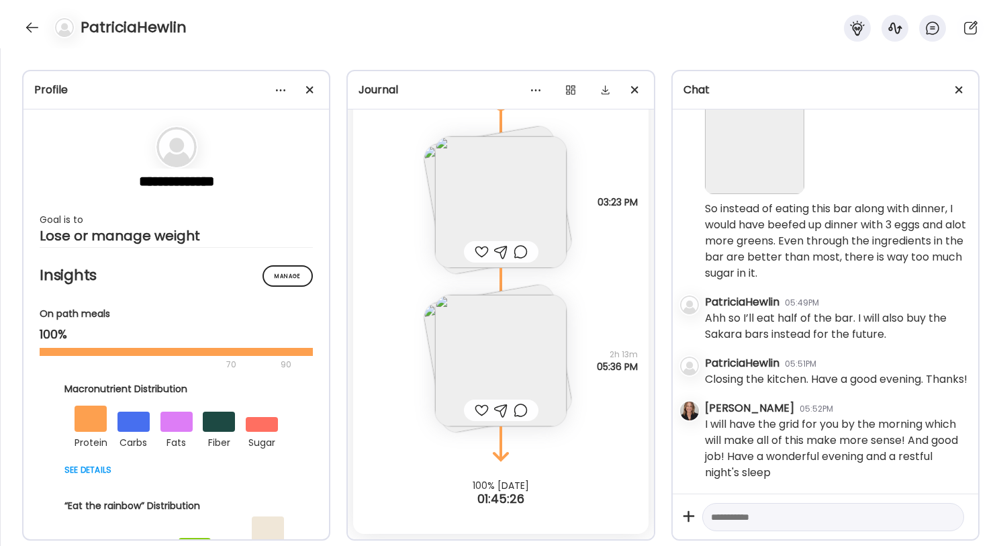
click at [734, 519] on textarea at bounding box center [821, 517] width 220 height 16
paste textarea "**********"
type textarea "**********"
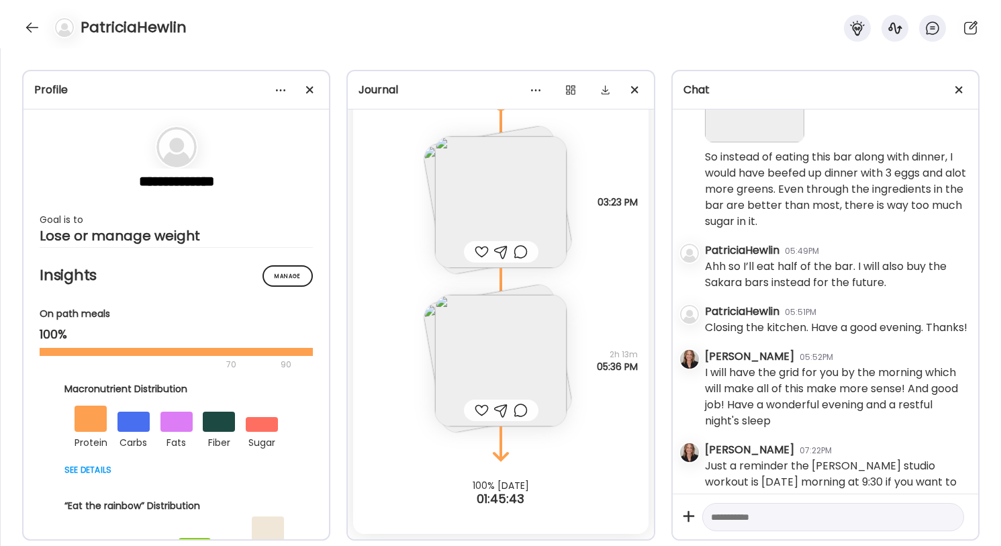
scroll to position [749, 0]
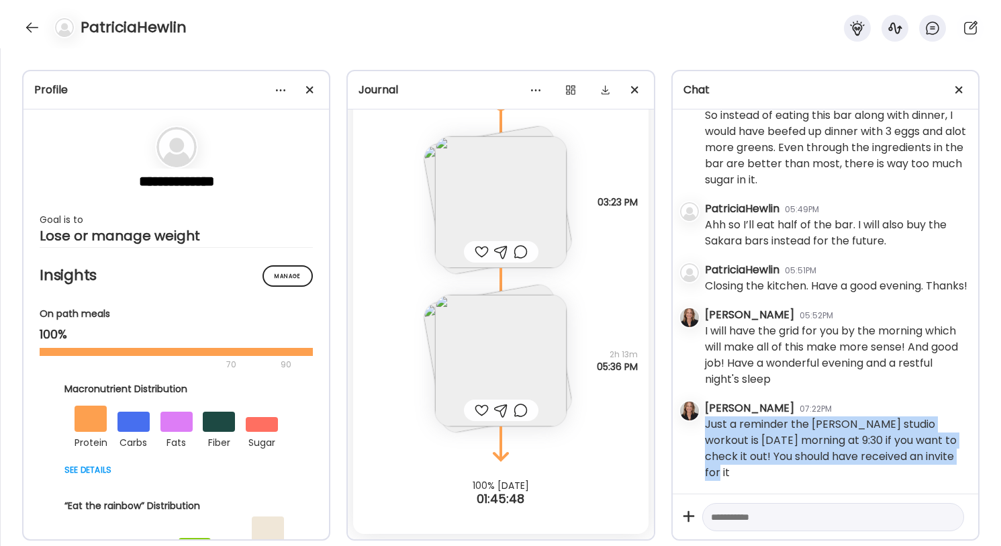
drag, startPoint x: 705, startPoint y: 435, endPoint x: 732, endPoint y: 493, distance: 63.6
click at [733, 493] on div "Today PatriciaHewlin 03:04PM Hi Danielle, we’re all set. It was a pleasure to m…" at bounding box center [824, 301] width 305 height 384
copy div "Just a reminder the [PERSON_NAME] studio workout is [DATE] morning at 9:30 if y…"
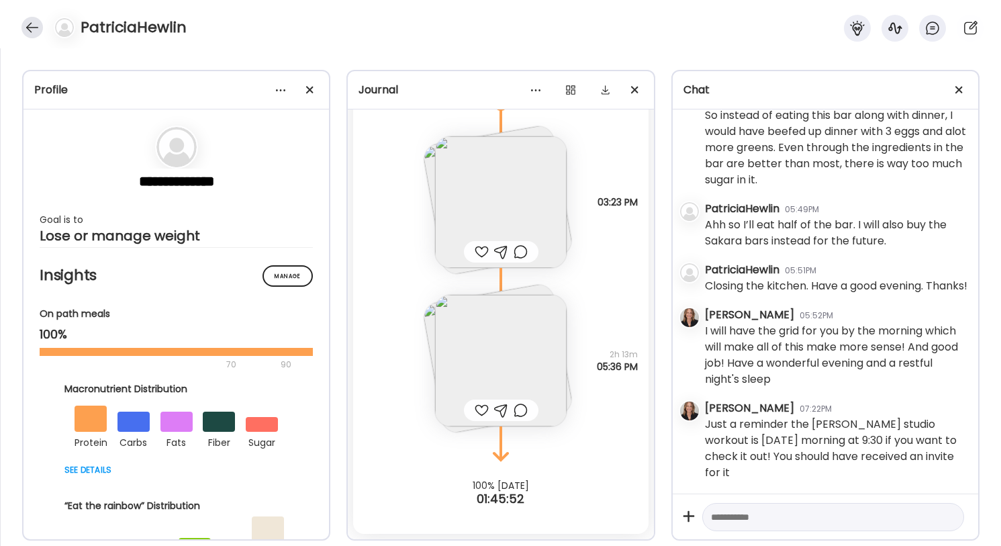
click at [33, 28] on div at bounding box center [31, 27] width 21 height 21
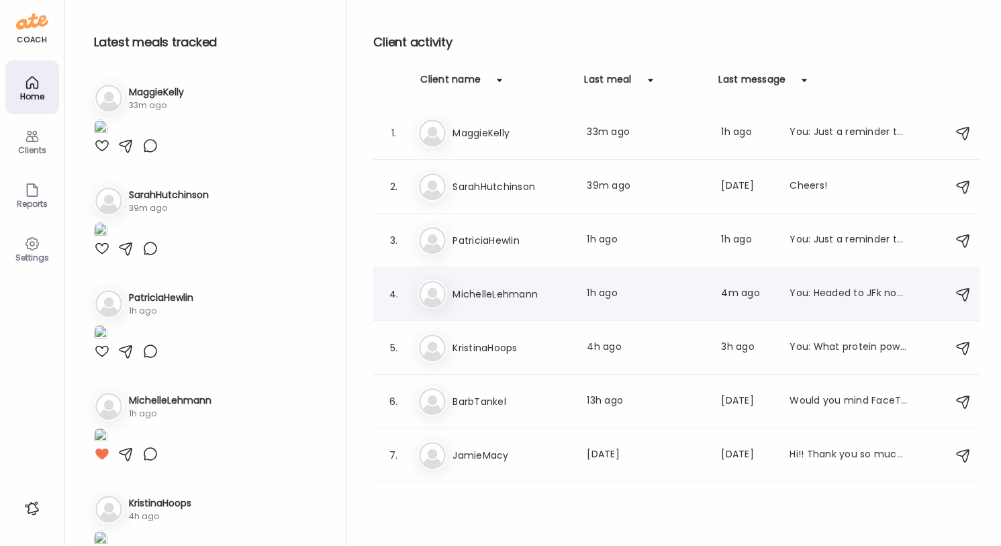
click at [541, 308] on div "Mi MichelleLehmann Last meal: 1h ago Last message: 4m ago You: Headed to JFk no…" at bounding box center [677, 294] width 521 height 30
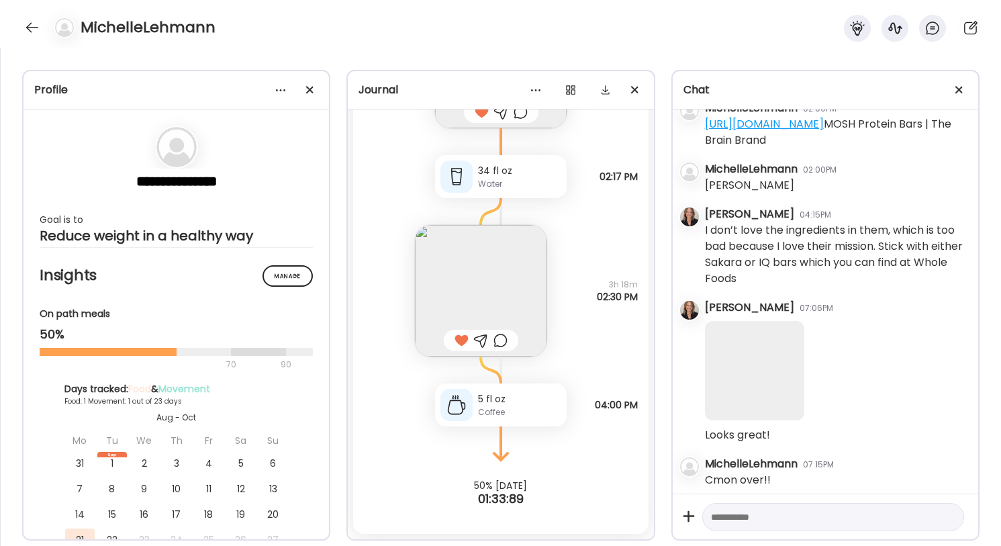
scroll to position [380, 0]
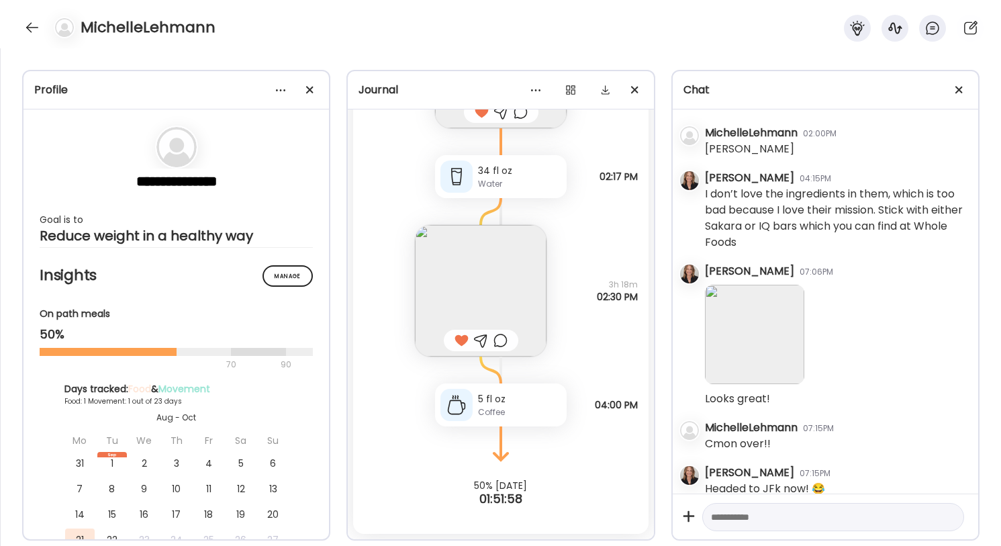
click at [748, 517] on textarea at bounding box center [821, 517] width 220 height 16
click at [34, 26] on div at bounding box center [31, 27] width 21 height 21
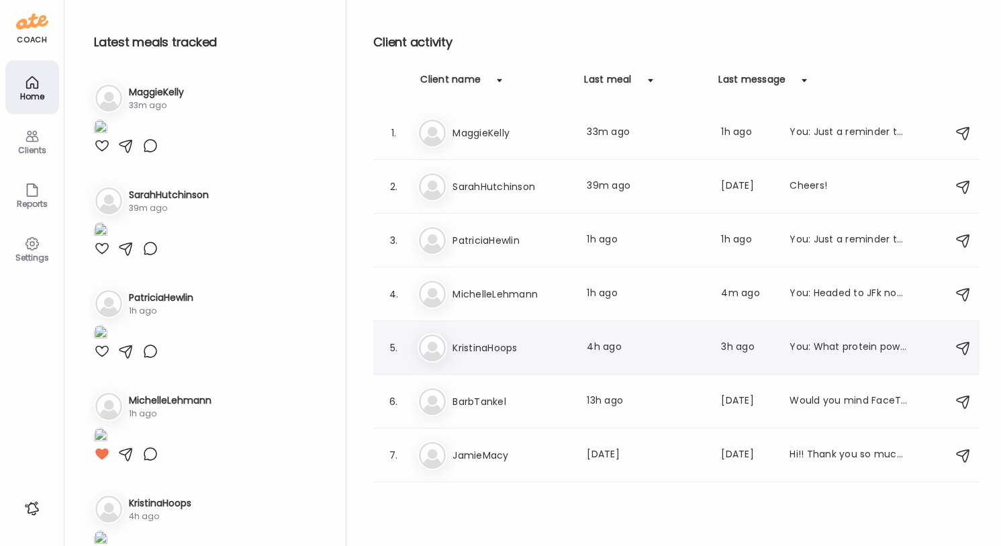
click at [502, 358] on div "Kr KristinaHoops Last meal: 4h ago Last message: 3h ago You: What protein powde…" at bounding box center [677, 348] width 521 height 30
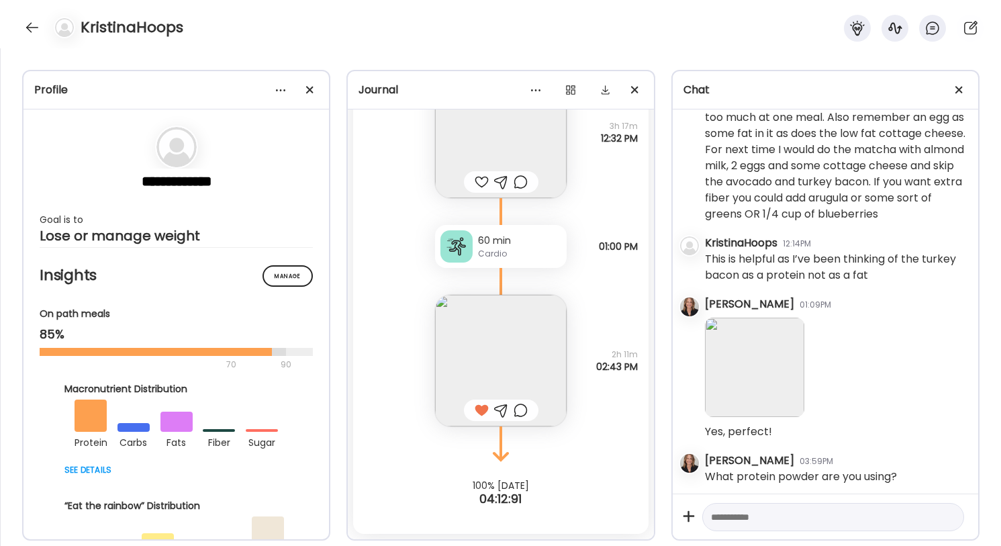
scroll to position [1256, 0]
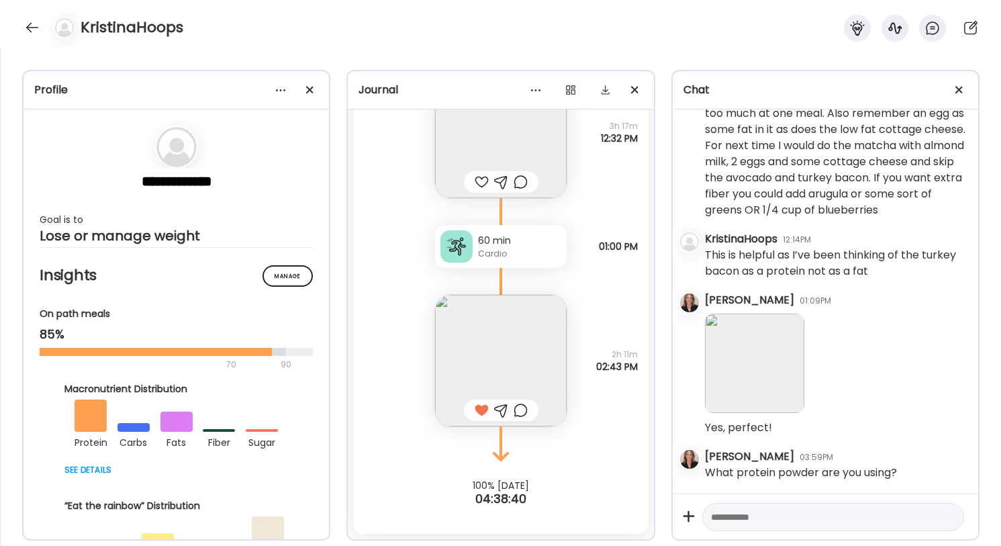
click at [770, 517] on textarea at bounding box center [821, 517] width 220 height 16
paste textarea "**********"
type textarea "**********"
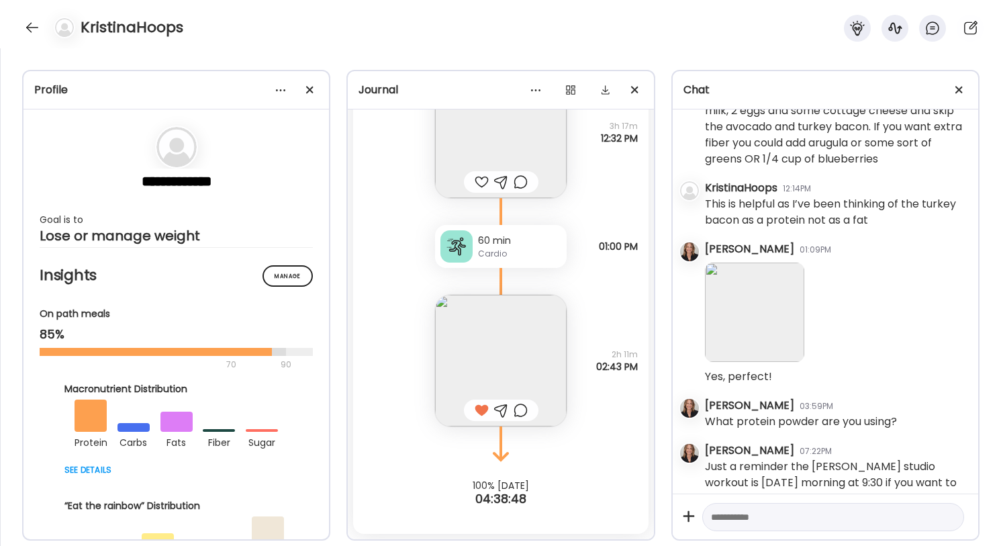
scroll to position [1333, 0]
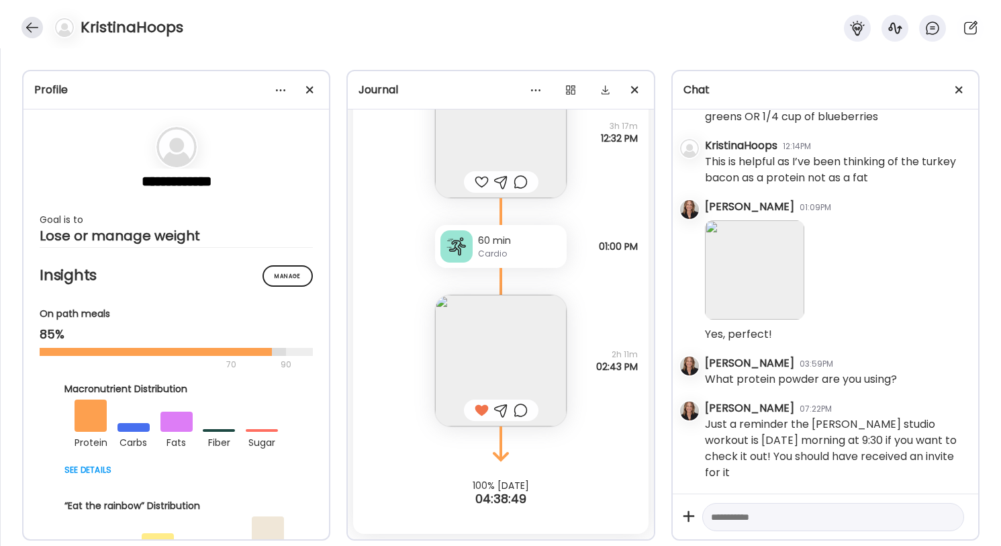
click at [32, 23] on div at bounding box center [31, 27] width 21 height 21
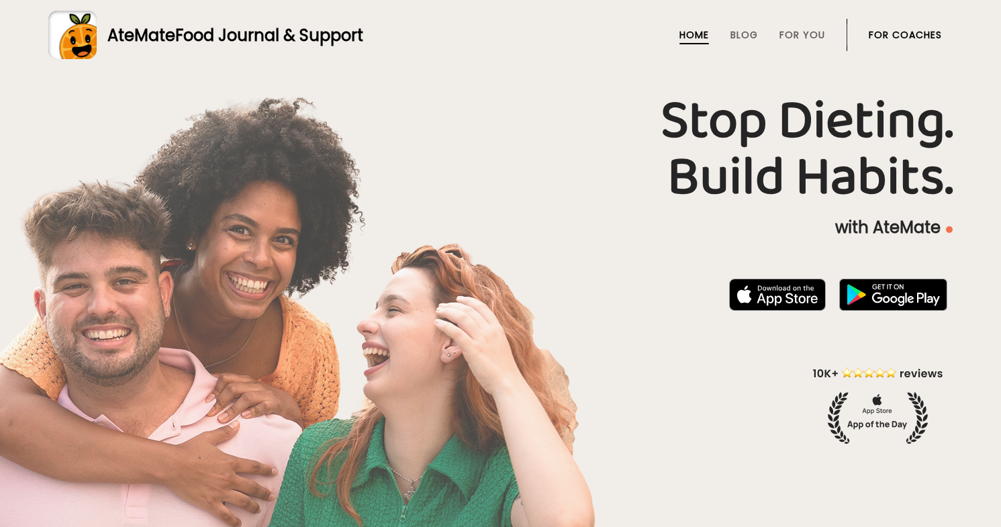
click at [892, 30] on link "For Coaches" at bounding box center [904, 35] width 73 height 11
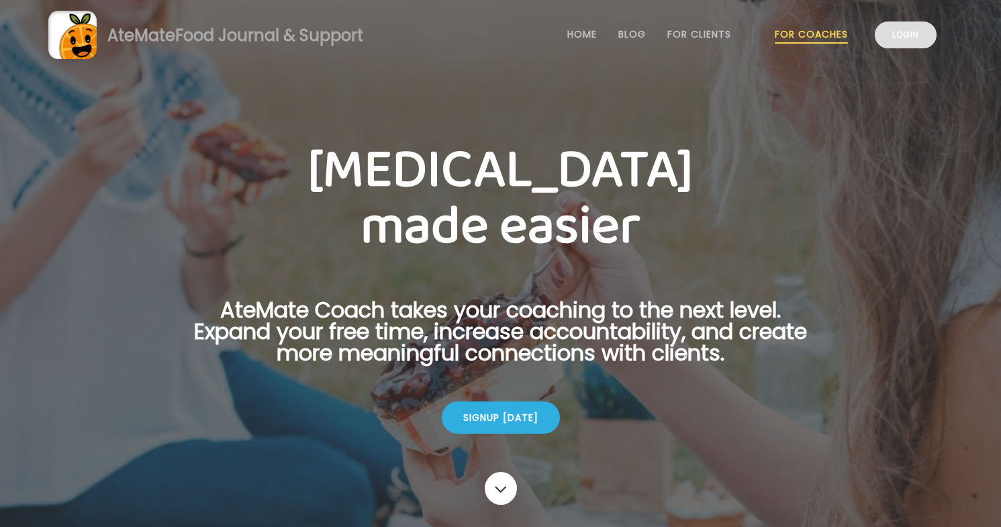
click at [904, 36] on link "Login" at bounding box center [905, 34] width 62 height 27
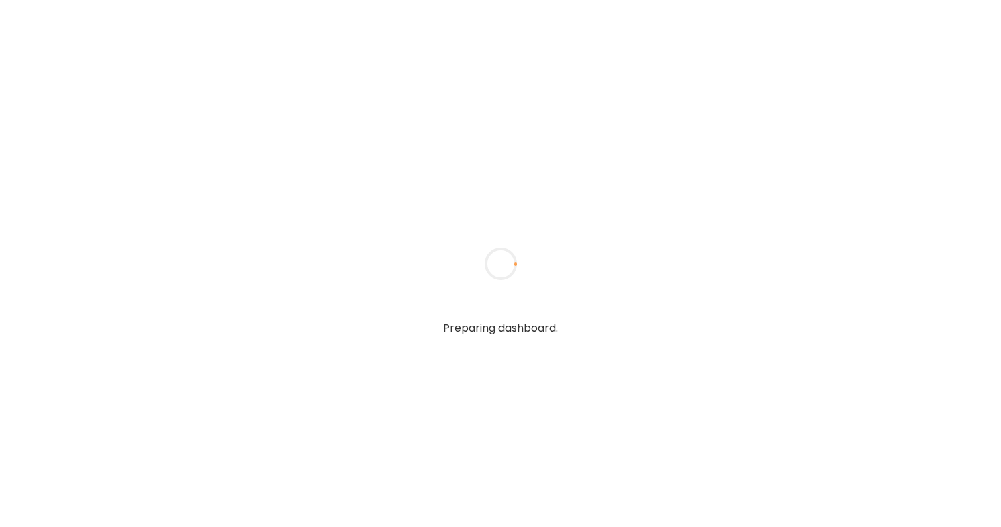
type textarea "**********"
type input "**********"
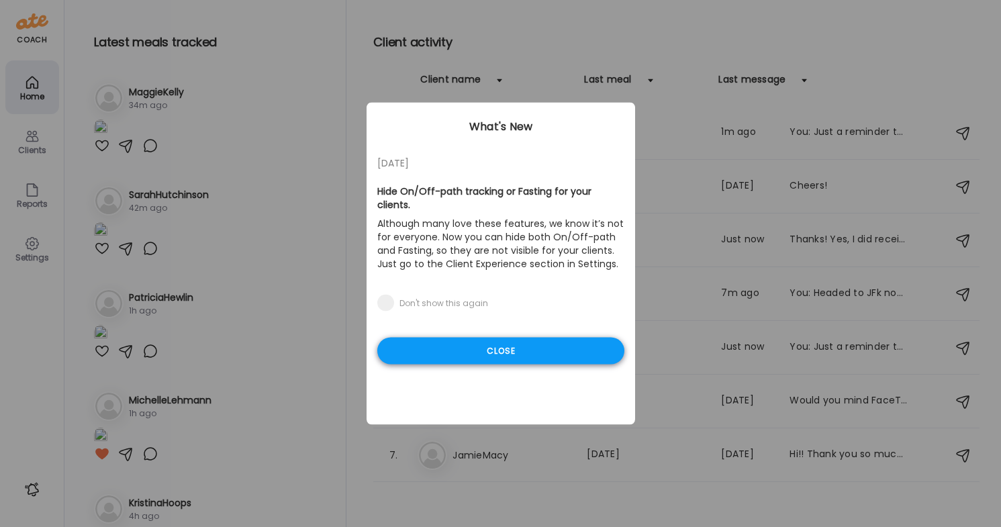
click at [569, 348] on div "Close" at bounding box center [500, 351] width 247 height 27
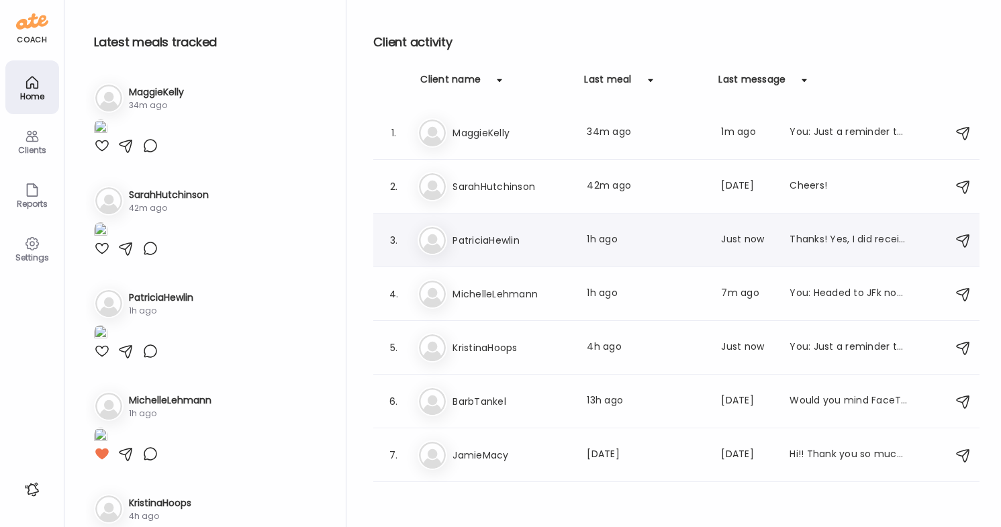
click at [820, 243] on div "Thanks! Yes, I did receive the information. Unfortunately I won’t be able to at…" at bounding box center [848, 240] width 118 height 16
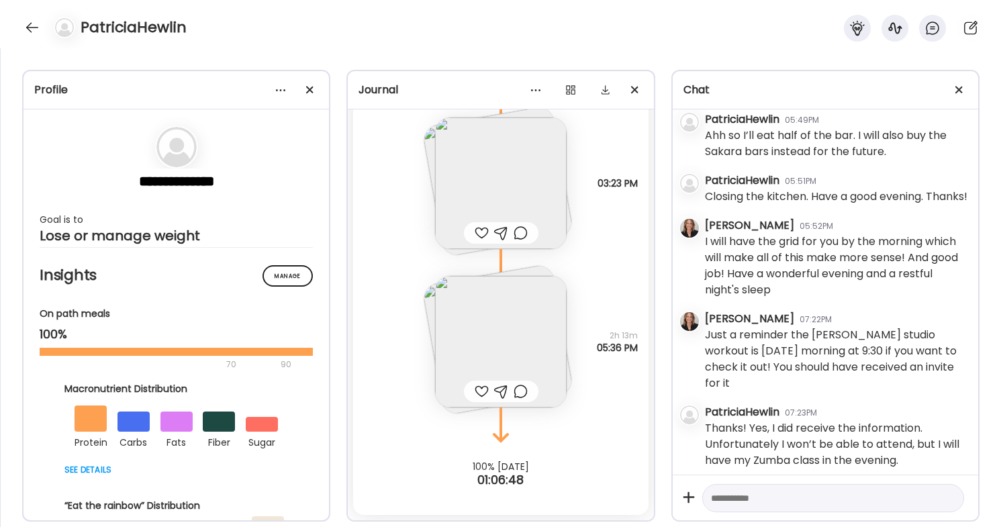
scroll to position [845, 0]
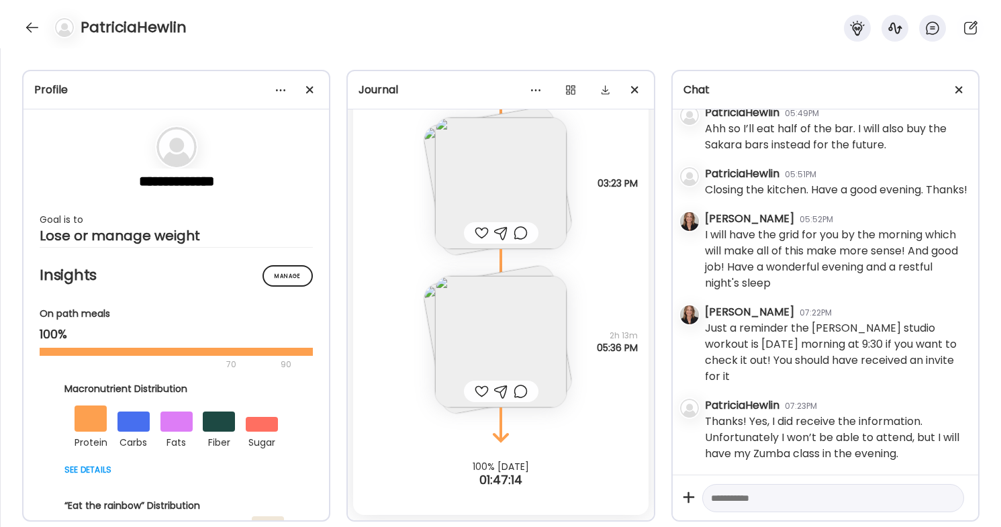
click at [742, 499] on textarea at bounding box center [821, 498] width 220 height 16
type textarea "*"
type textarea "****"
click at [34, 23] on div at bounding box center [31, 27] width 21 height 21
